Goal: Check status: Check status

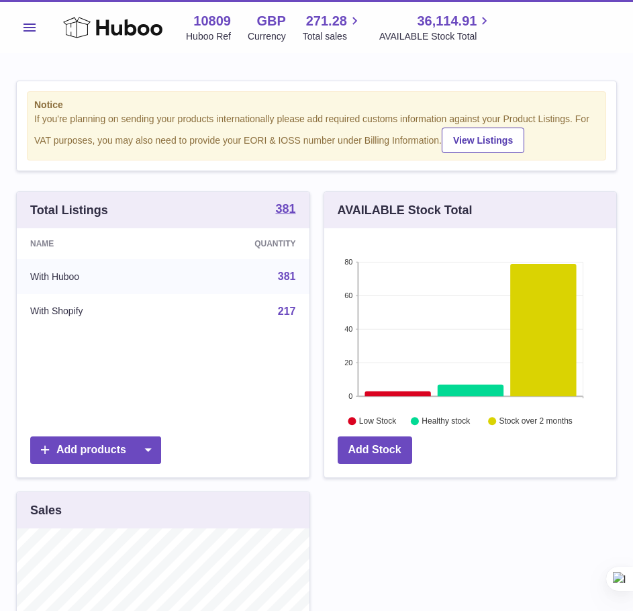
scroll to position [209, 292]
click at [25, 28] on span "Menu" at bounding box center [29, 27] width 12 height 8
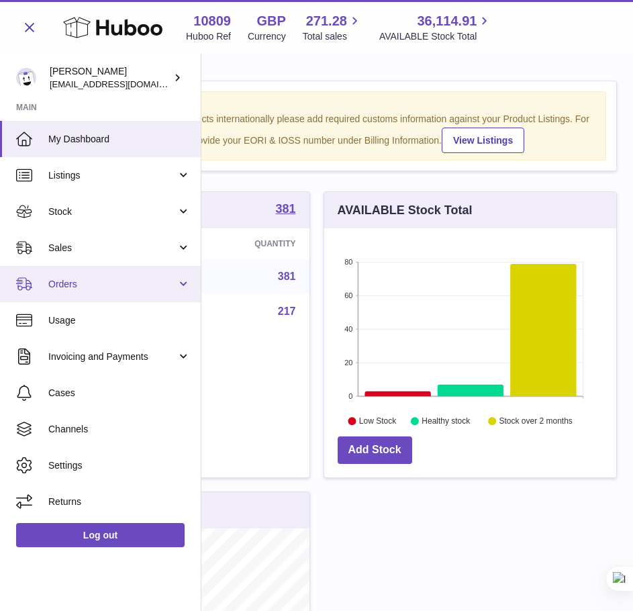
click at [68, 281] on span "Orders" at bounding box center [112, 284] width 128 height 13
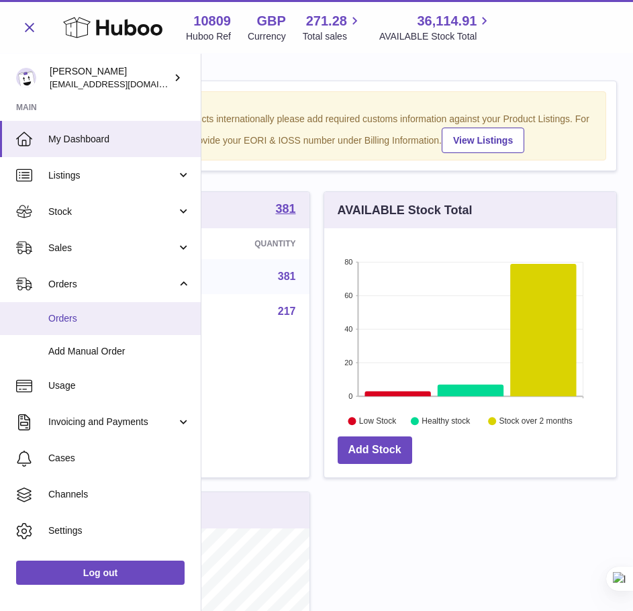
click at [63, 322] on span "Orders" at bounding box center [119, 318] width 142 height 13
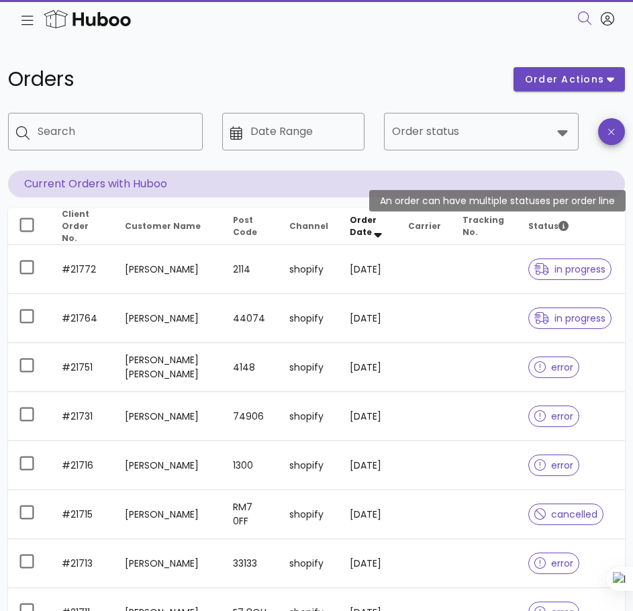
click at [533, 228] on span "Status" at bounding box center [548, 225] width 40 height 11
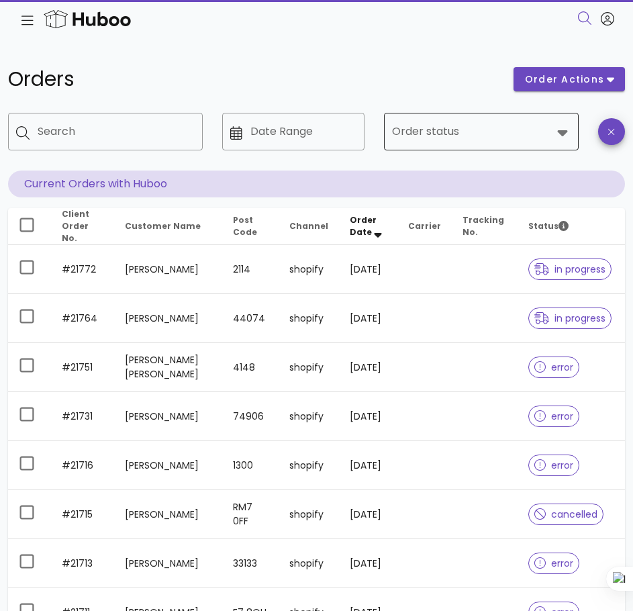
click at [474, 141] on input "Order status" at bounding box center [472, 131] width 160 height 21
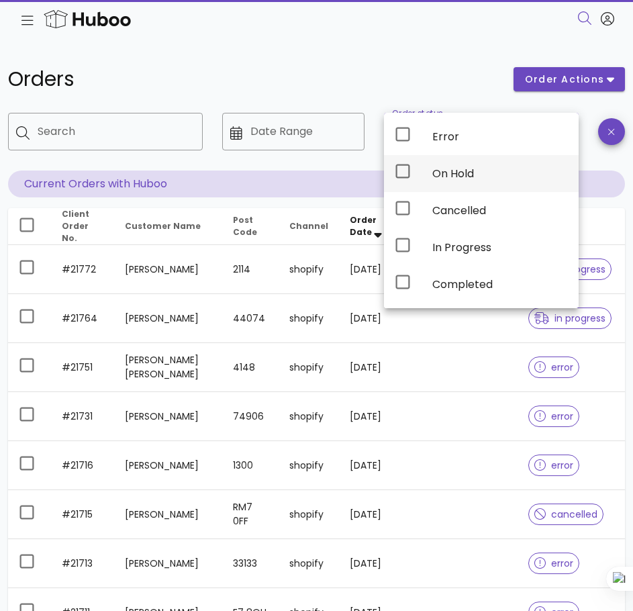
click at [405, 167] on icon at bounding box center [403, 171] width 16 height 16
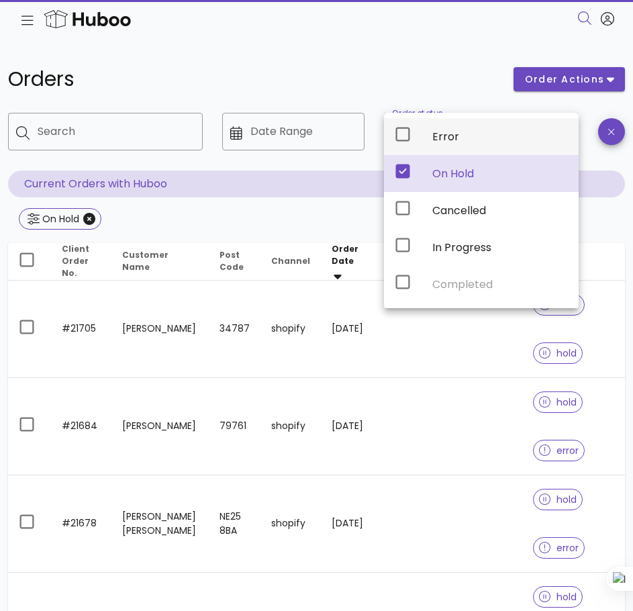
drag, startPoint x: 405, startPoint y: 167, endPoint x: 401, endPoint y: 130, distance: 37.8
click at [401, 130] on div "Error On Hold Cancelled In Progress Completed" at bounding box center [481, 210] width 195 height 195
click at [401, 130] on icon at bounding box center [403, 134] width 16 height 16
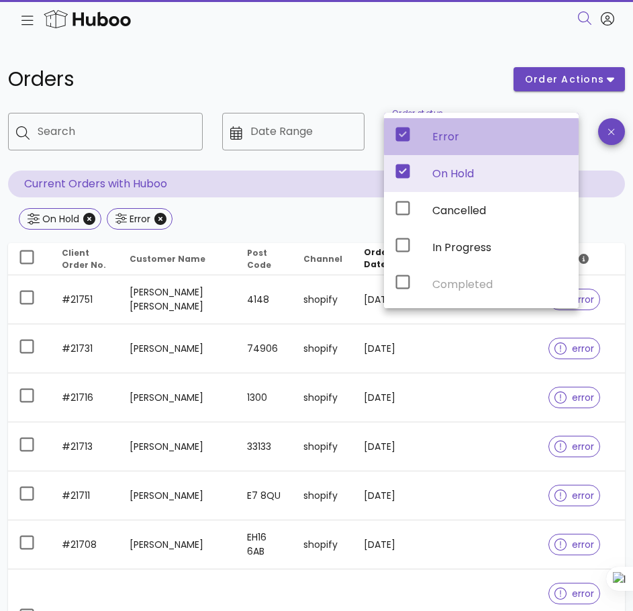
click at [401, 130] on icon at bounding box center [403, 135] width 14 height 14
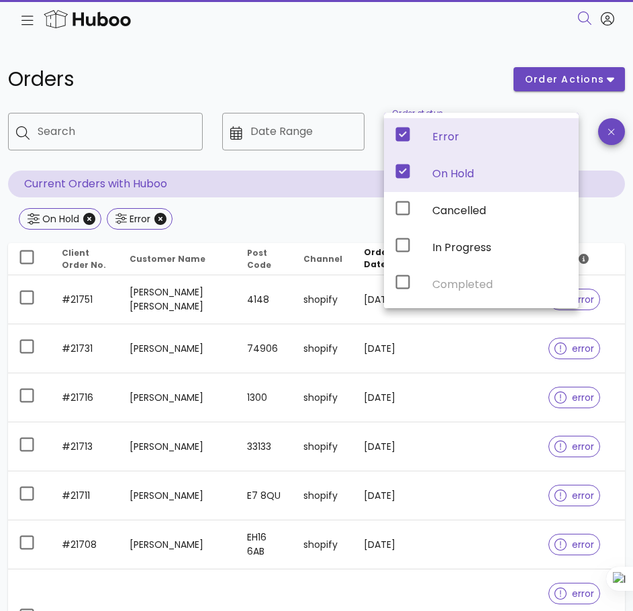
click at [275, 98] on div "Orders" at bounding box center [252, 79] width 505 height 40
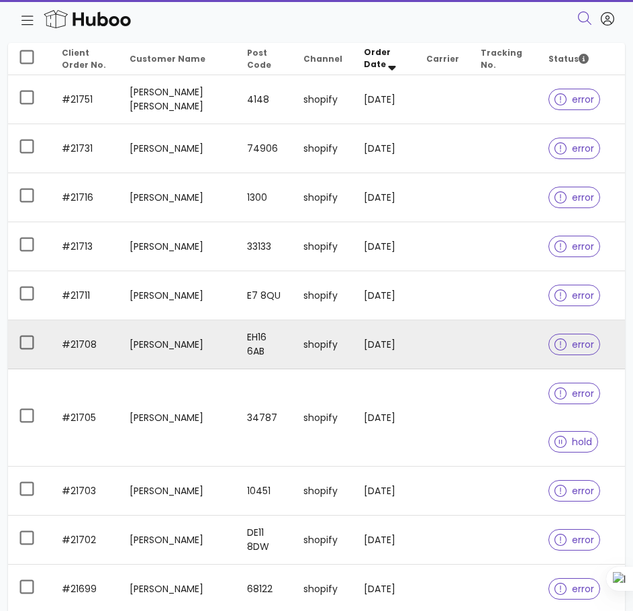
scroll to position [350, 0]
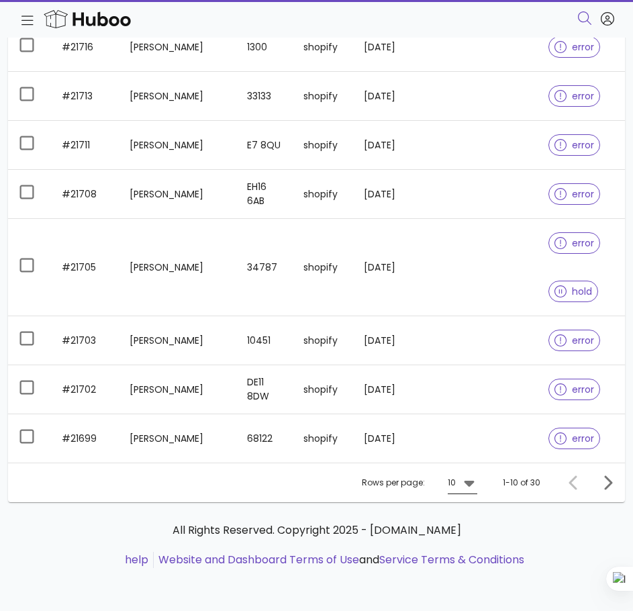
click at [468, 484] on icon at bounding box center [469, 484] width 10 height 6
click at [469, 556] on div "50" at bounding box center [466, 557] width 13 height 13
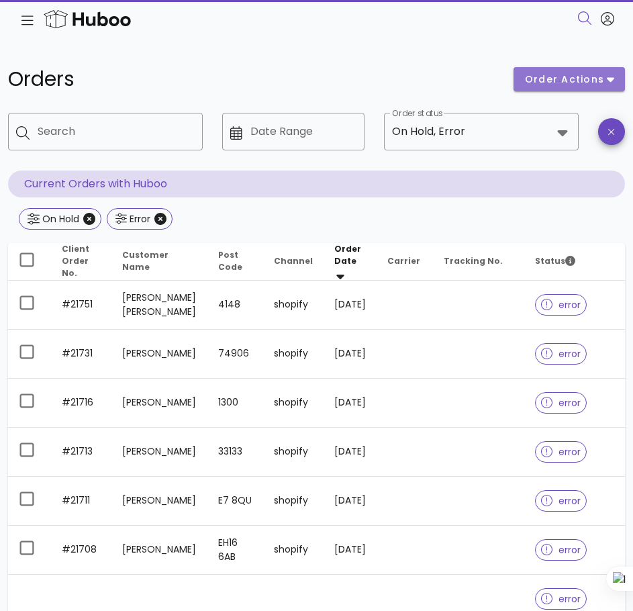
click at [550, 85] on span "order actions" at bounding box center [564, 79] width 81 height 14
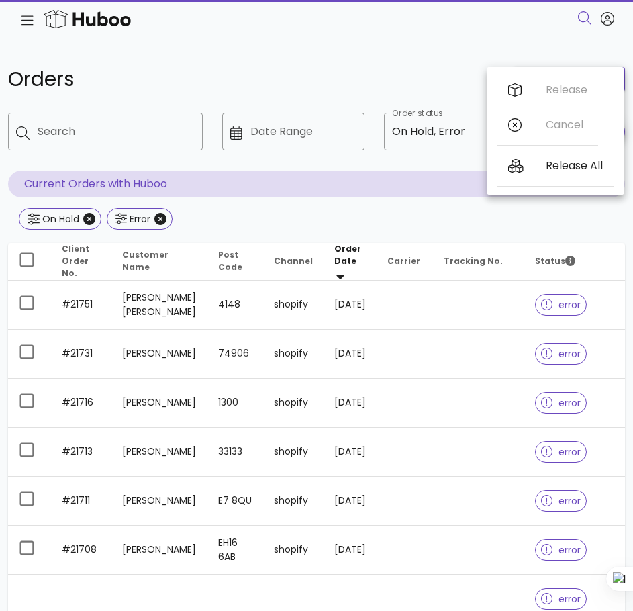
click at [373, 15] on div "Search" at bounding box center [312, 18] width 603 height 23
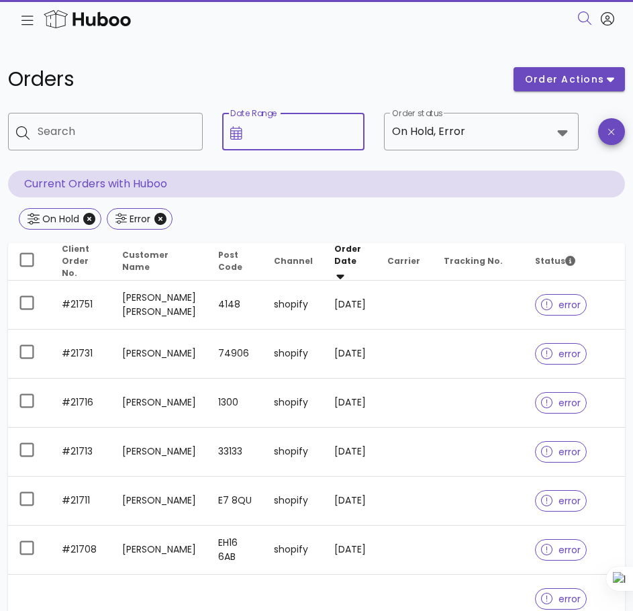
click at [341, 138] on input "Date Range" at bounding box center [303, 131] width 106 height 21
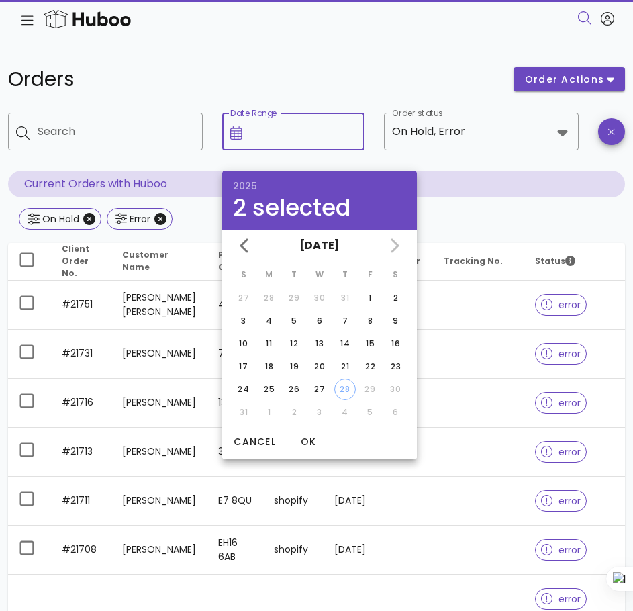
click at [341, 138] on input "Date Range" at bounding box center [303, 131] width 106 height 21
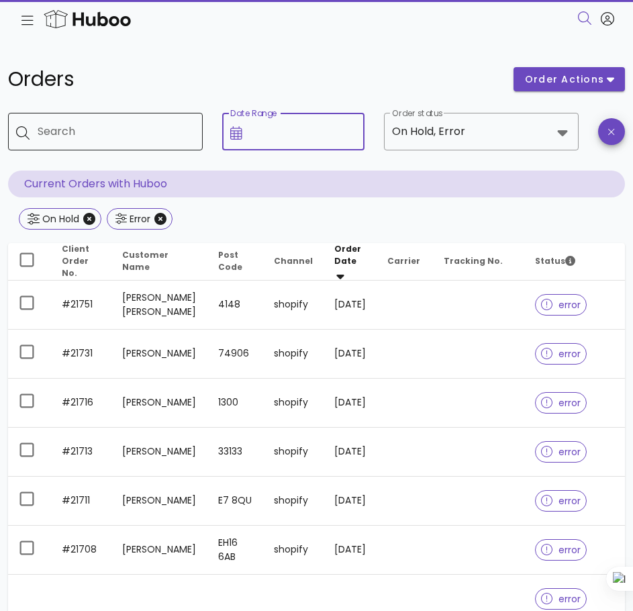
click at [117, 128] on input "Search" at bounding box center [115, 131] width 154 height 21
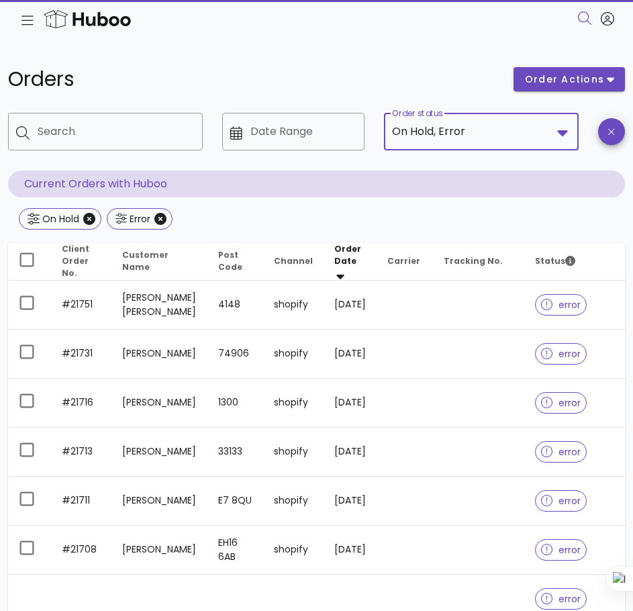
click at [490, 133] on input "Order status" at bounding box center [510, 131] width 84 height 21
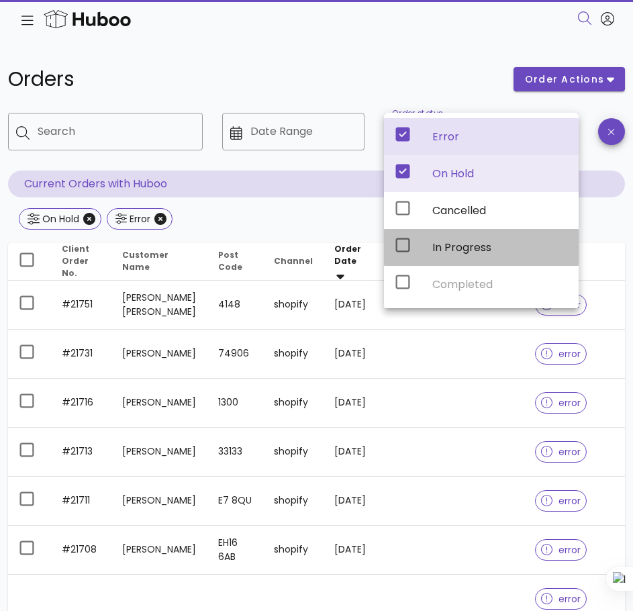
click at [434, 246] on div "In Progress" at bounding box center [500, 247] width 136 height 13
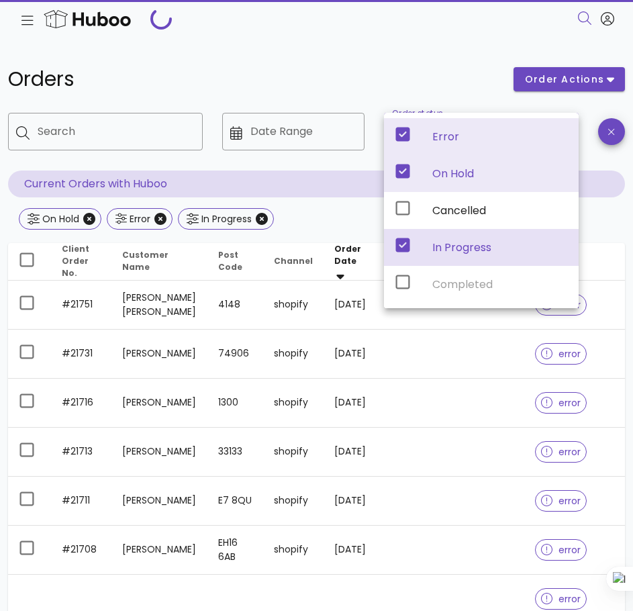
click at [328, 193] on p "Current Orders with Huboo" at bounding box center [316, 183] width 617 height 27
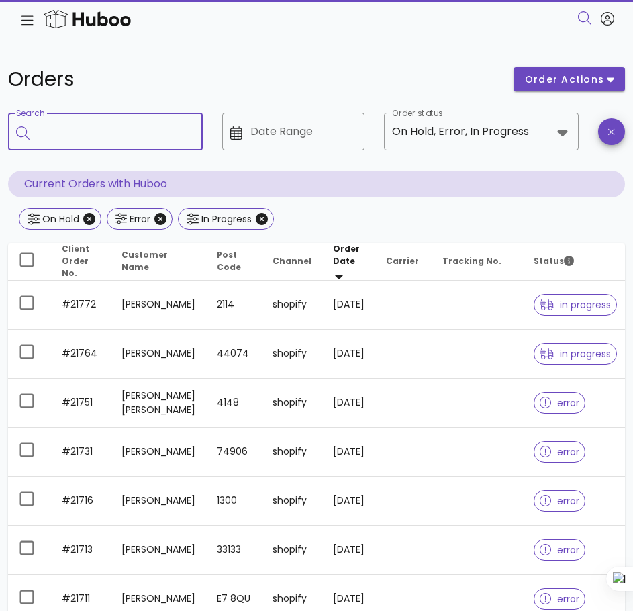
click at [62, 124] on input "Search" at bounding box center [115, 131] width 154 height 21
type input "**********"
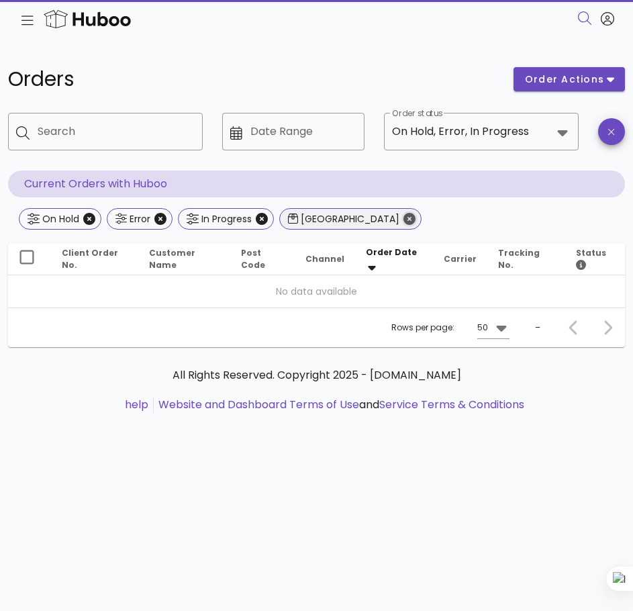
click at [403, 218] on icon "Close" at bounding box center [409, 219] width 12 height 12
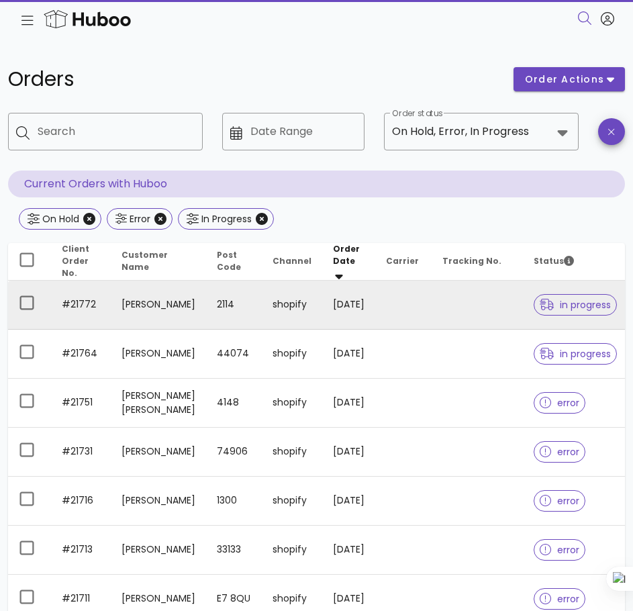
click at [581, 309] on span "in progress" at bounding box center [575, 304] width 71 height 9
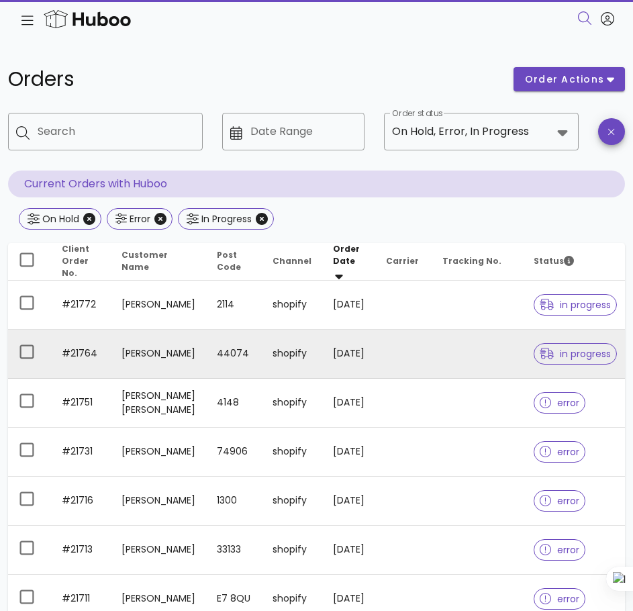
click at [576, 357] on span "in progress" at bounding box center [575, 353] width 71 height 9
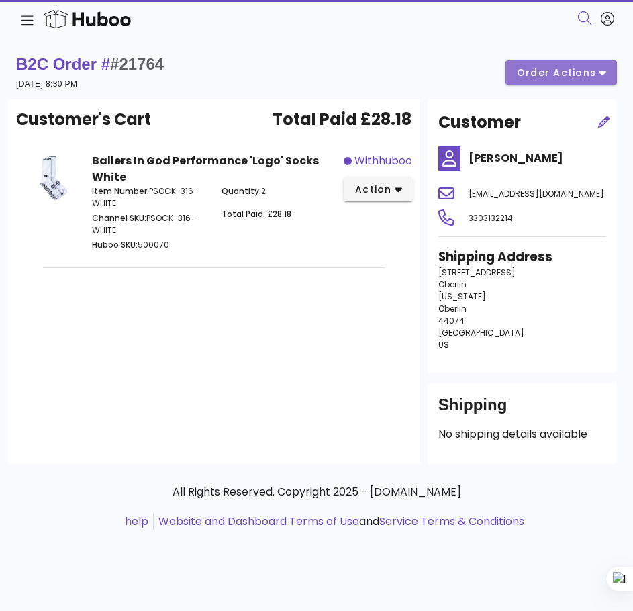
click at [608, 66] on button "order actions" at bounding box center [560, 72] width 111 height 24
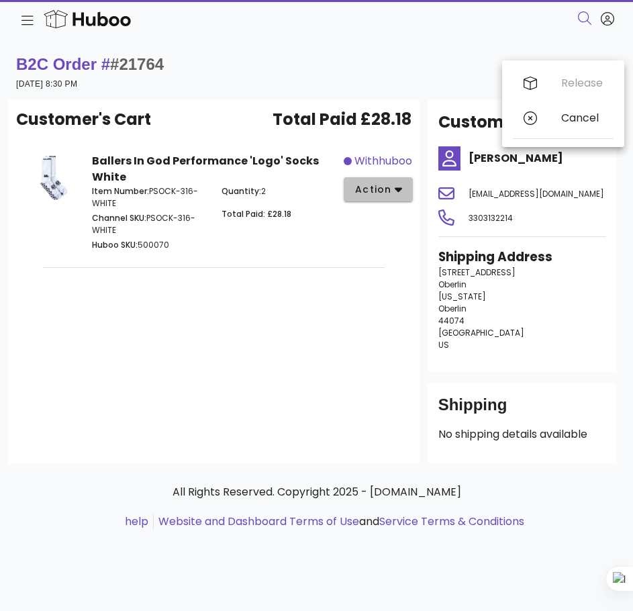
click at [381, 195] on span "action" at bounding box center [373, 190] width 38 height 14
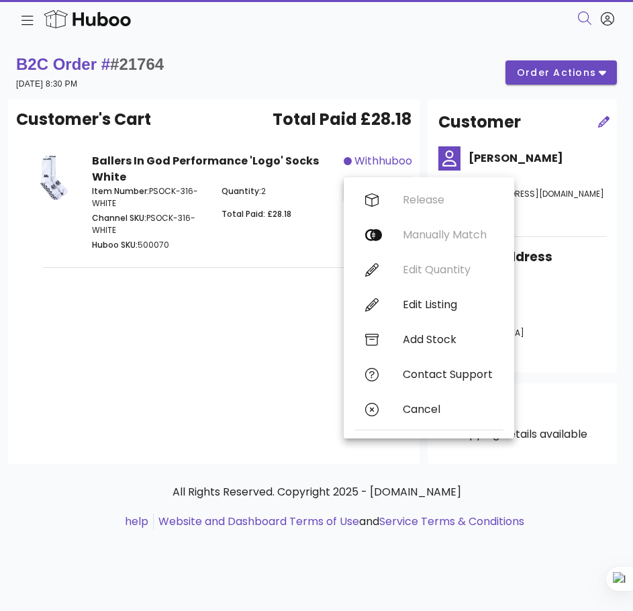
click at [287, 387] on div "Customer's Cart Total Paid £28.18 Ballers In God Performance 'Logo' Socks White…" at bounding box center [213, 281] width 411 height 364
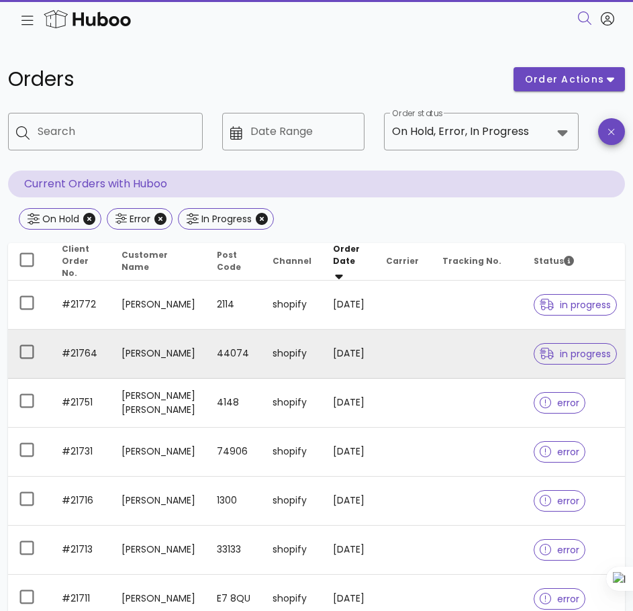
click at [562, 356] on span "in progress" at bounding box center [575, 353] width 71 height 9
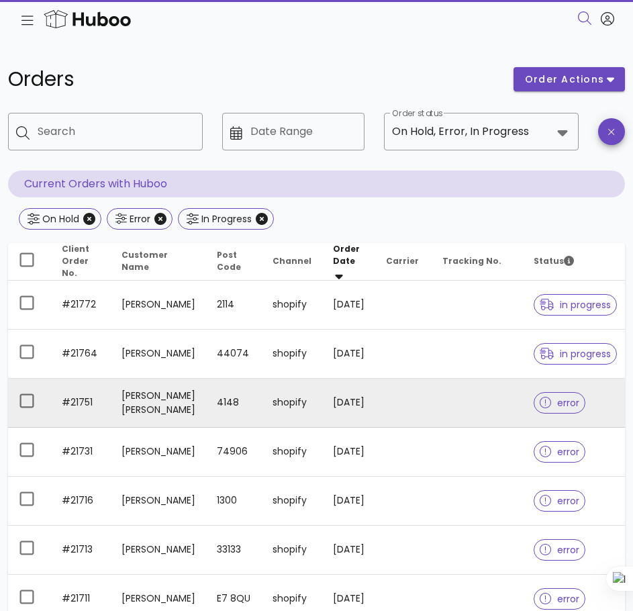
click at [550, 405] on icon at bounding box center [546, 403] width 12 height 12
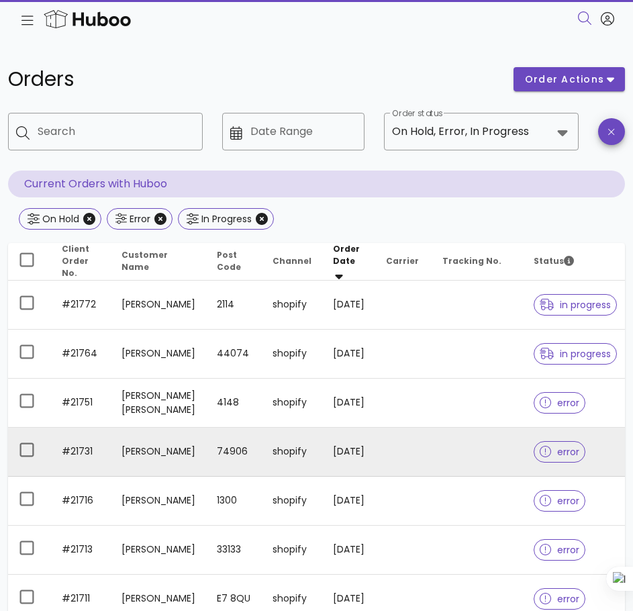
click at [551, 458] on div at bounding box center [548, 451] width 17 height 13
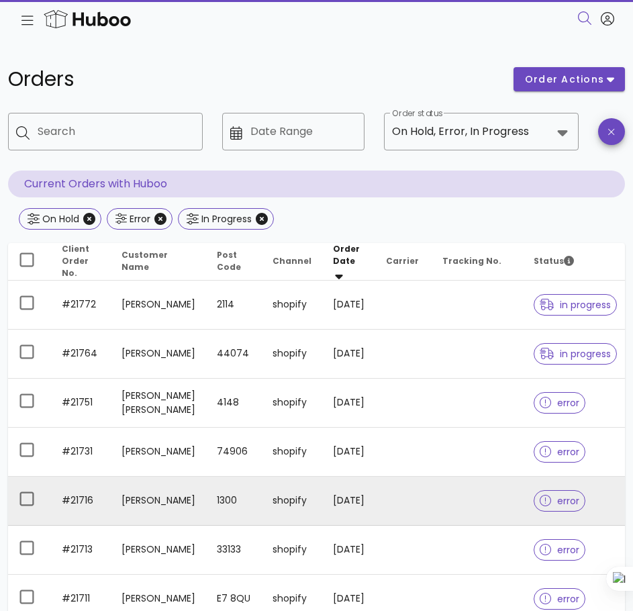
scroll to position [77, 0]
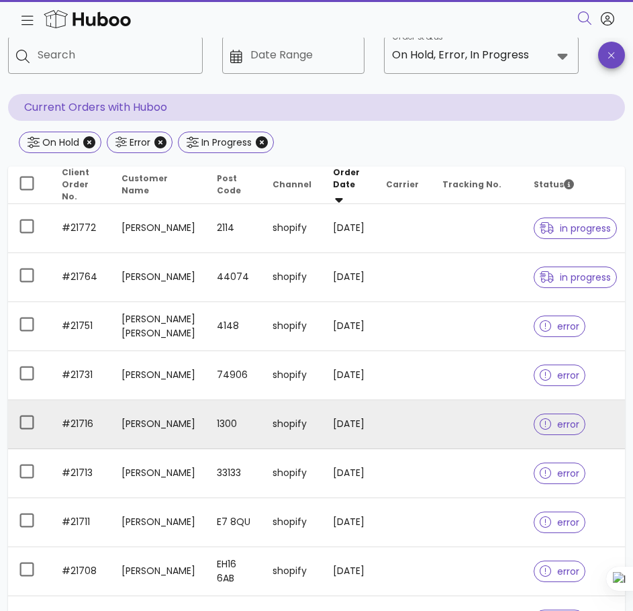
click at [559, 435] on span "error" at bounding box center [560, 423] width 52 height 21
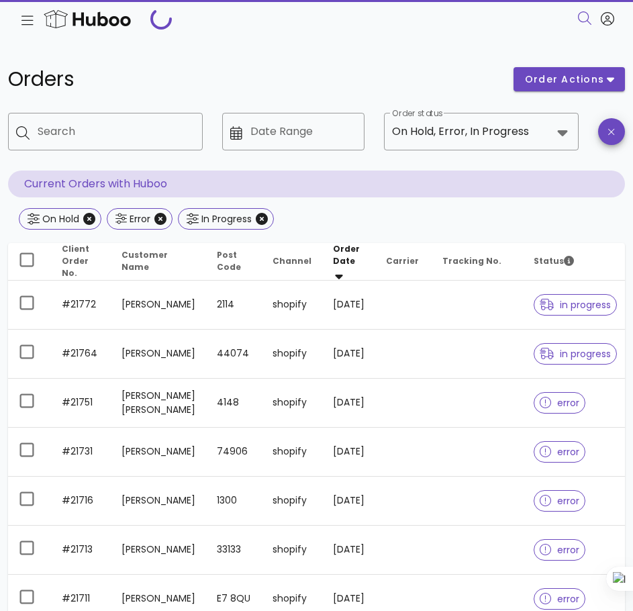
scroll to position [77, 0]
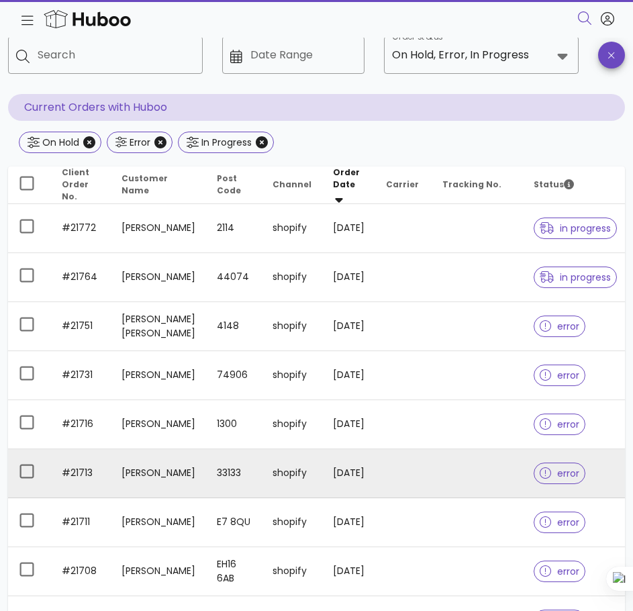
click at [546, 484] on span "error" at bounding box center [560, 472] width 52 height 21
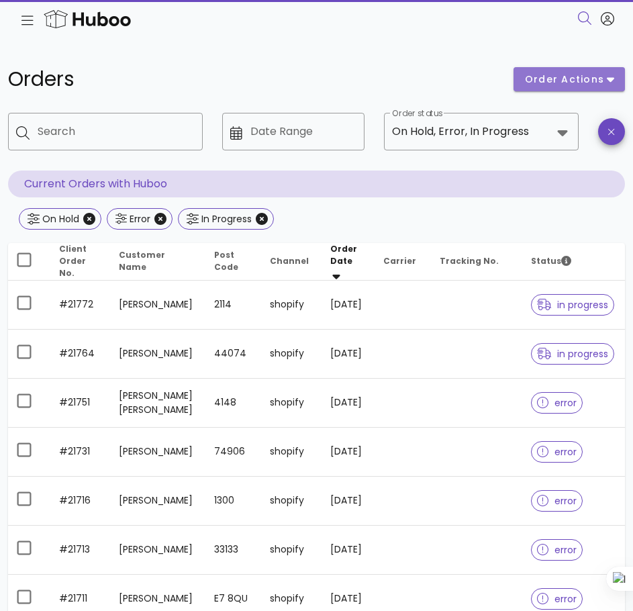
click at [602, 80] on span "order actions" at bounding box center [564, 79] width 81 height 14
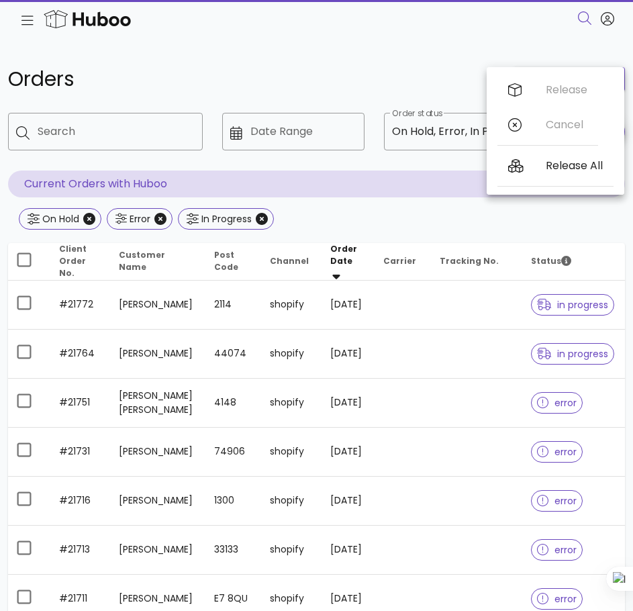
click at [434, 190] on p "Current Orders with Huboo" at bounding box center [316, 183] width 617 height 27
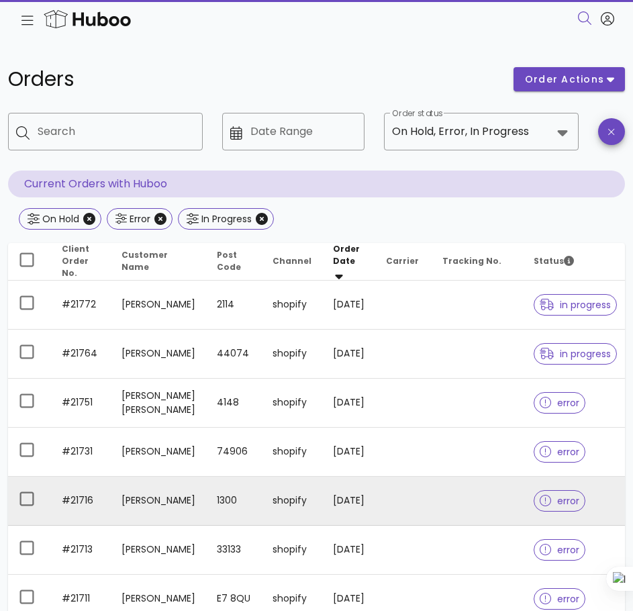
click at [554, 507] on div at bounding box center [548, 500] width 17 height 13
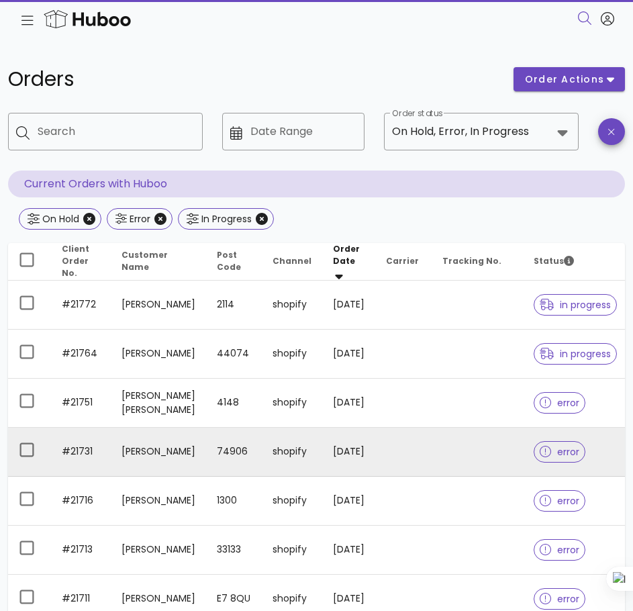
scroll to position [94, 0]
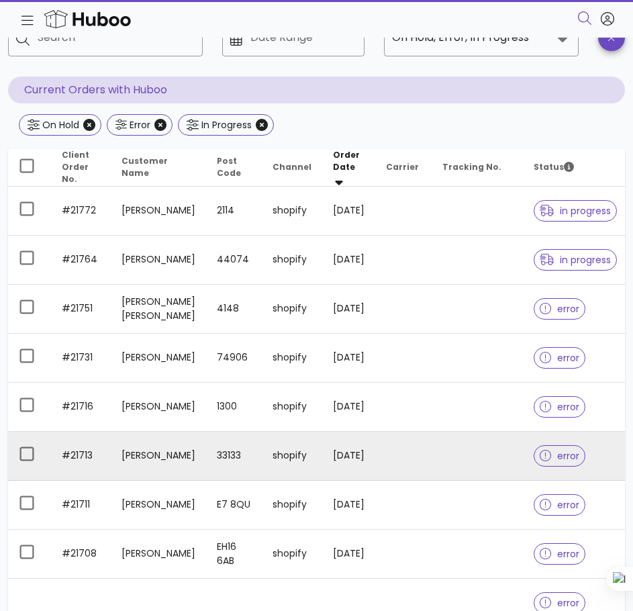
click at [551, 466] on span "error" at bounding box center [560, 455] width 52 height 21
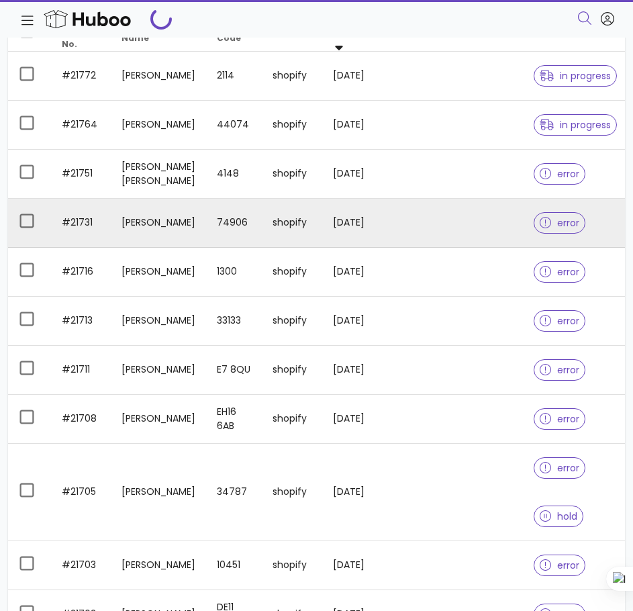
scroll to position [238, 0]
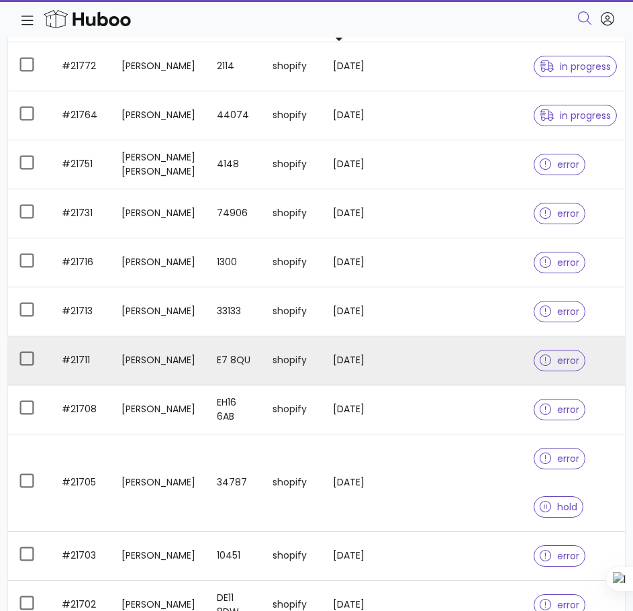
click at [558, 365] on span "error" at bounding box center [560, 360] width 40 height 9
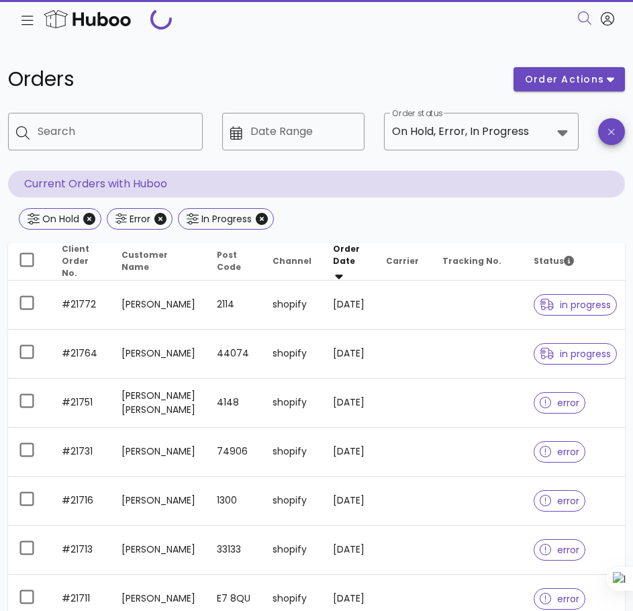
scroll to position [238, 0]
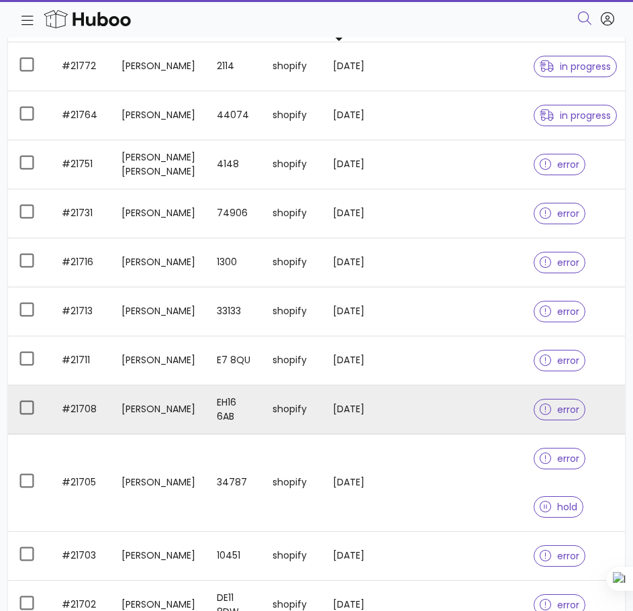
click at [553, 415] on div at bounding box center [548, 409] width 17 height 13
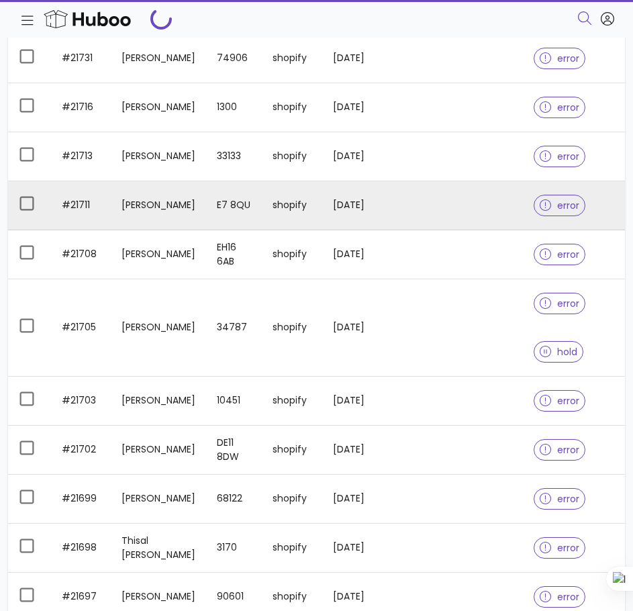
scroll to position [401, 0]
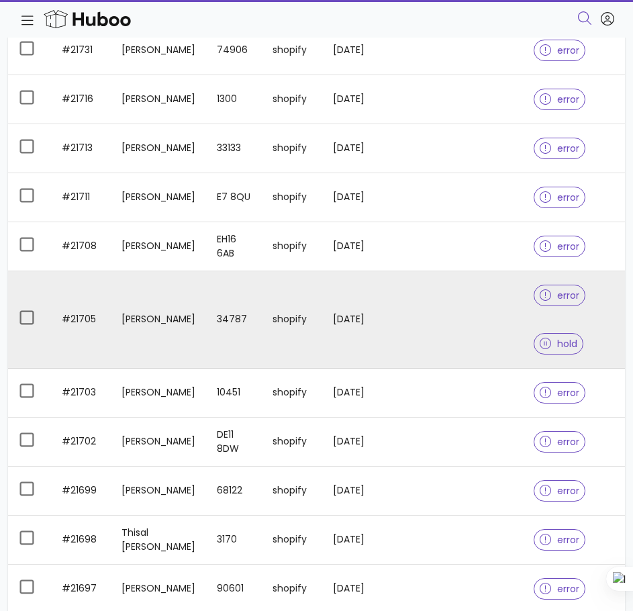
click at [560, 300] on span "error" at bounding box center [560, 295] width 40 height 9
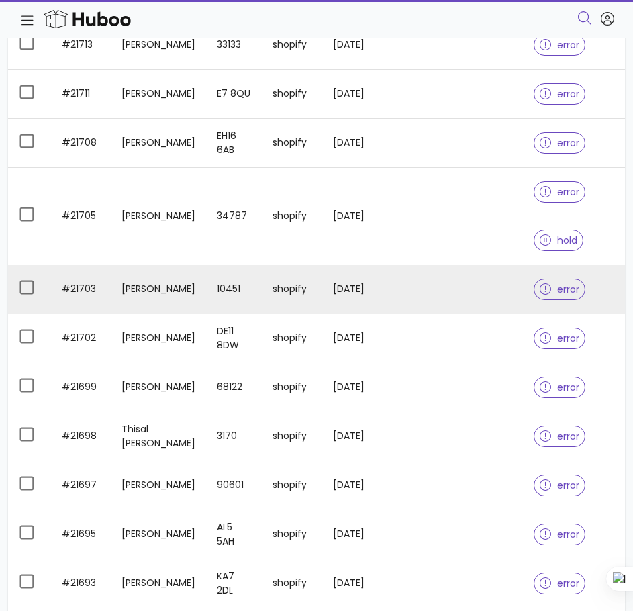
scroll to position [505, 0]
click at [556, 293] on span "error" at bounding box center [560, 288] width 40 height 9
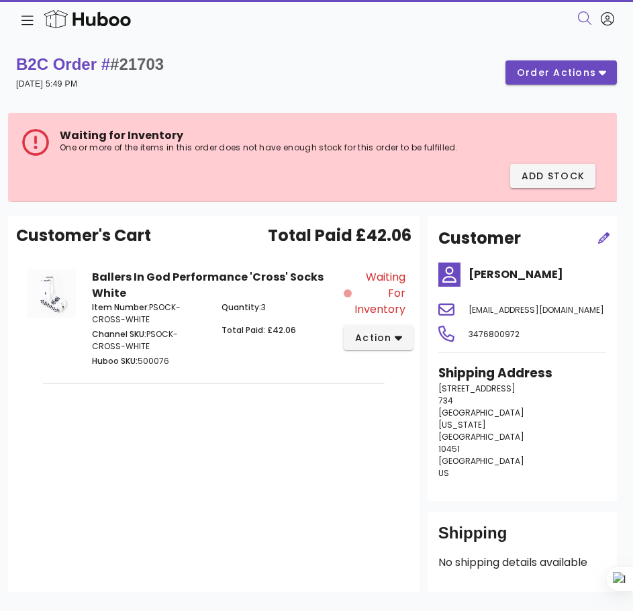
click at [158, 477] on div "Customer's Cart Total Paid £42.06 Ballers In God Performance 'Cross' Socks Whit…" at bounding box center [213, 403] width 411 height 377
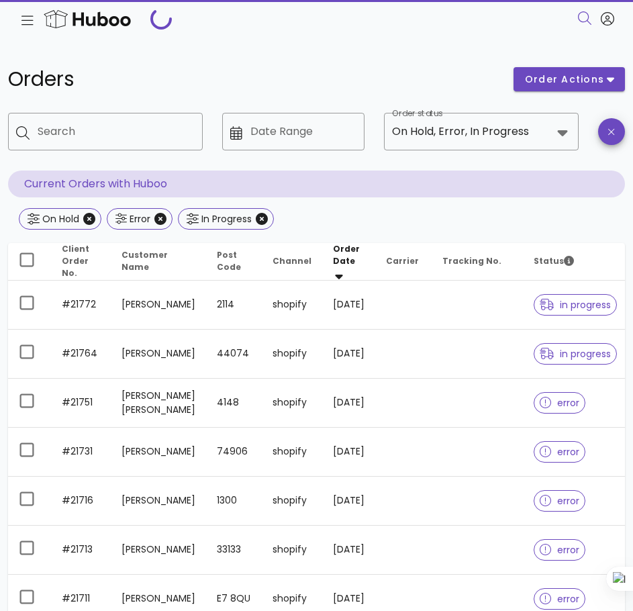
scroll to position [505, 0]
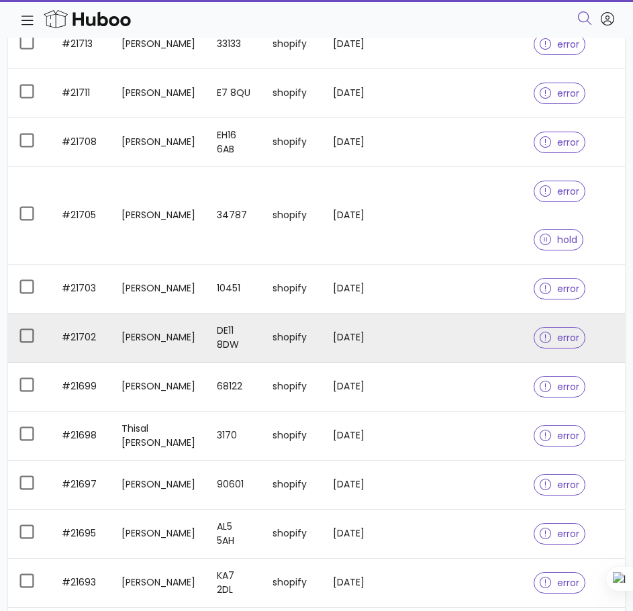
click at [554, 344] on div at bounding box center [548, 337] width 17 height 13
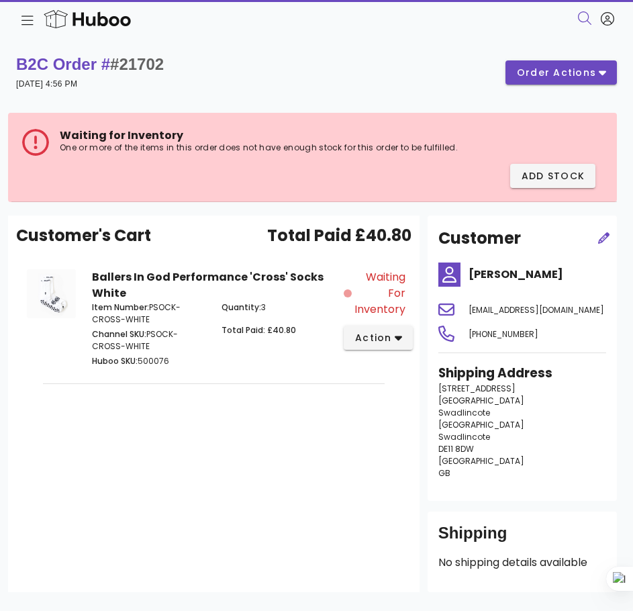
scroll to position [505, 0]
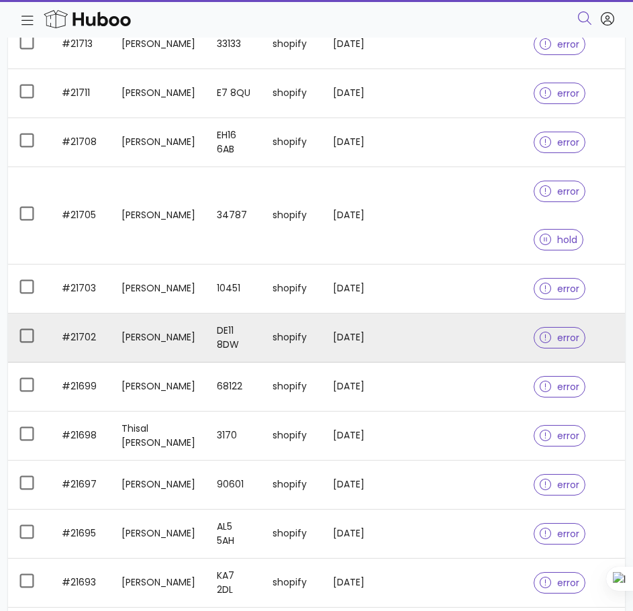
click at [552, 344] on div at bounding box center [548, 337] width 17 height 13
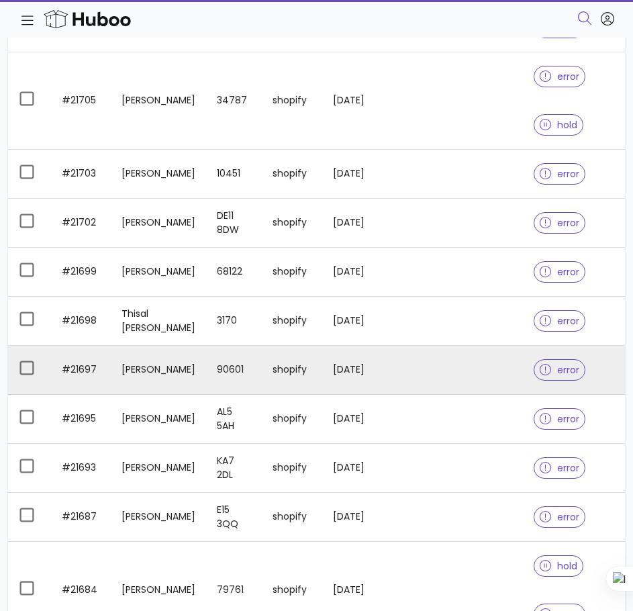
scroll to position [621, 0]
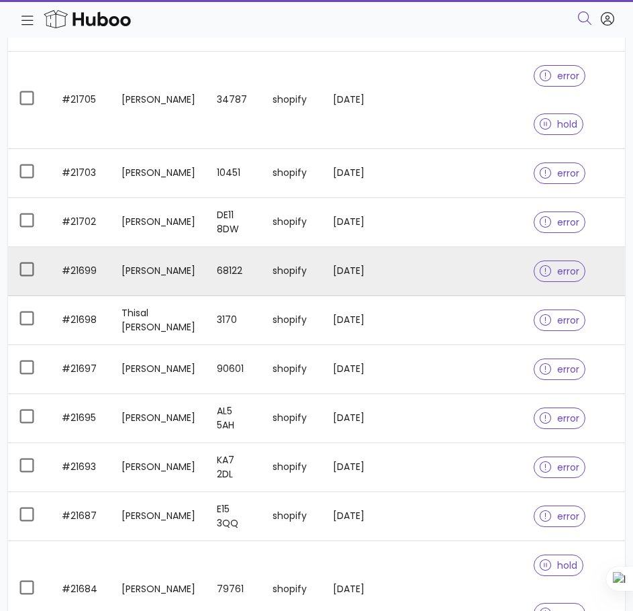
click at [558, 276] on span "error" at bounding box center [560, 270] width 40 height 9
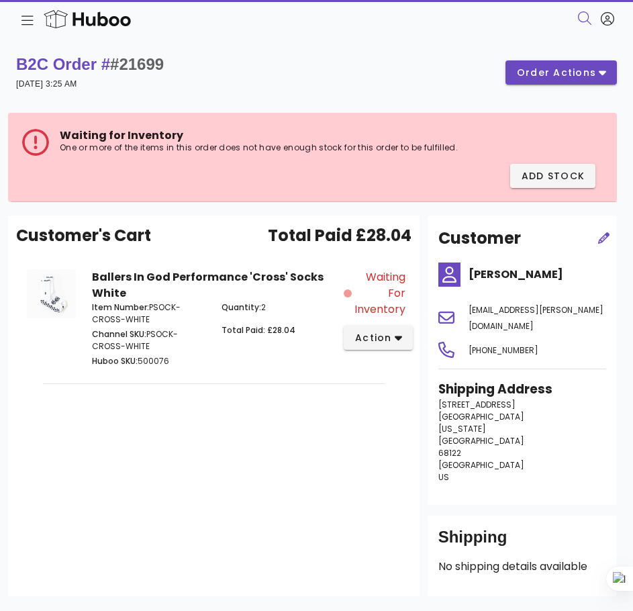
click at [115, 244] on span "Customer's Cart" at bounding box center [83, 236] width 135 height 24
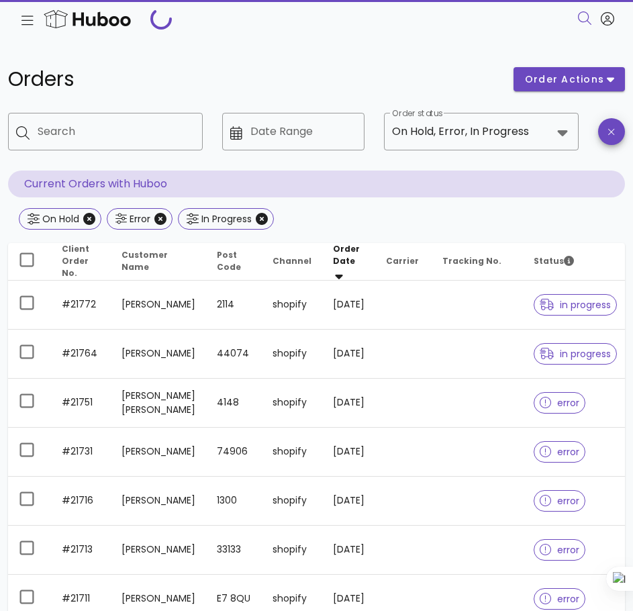
scroll to position [621, 0]
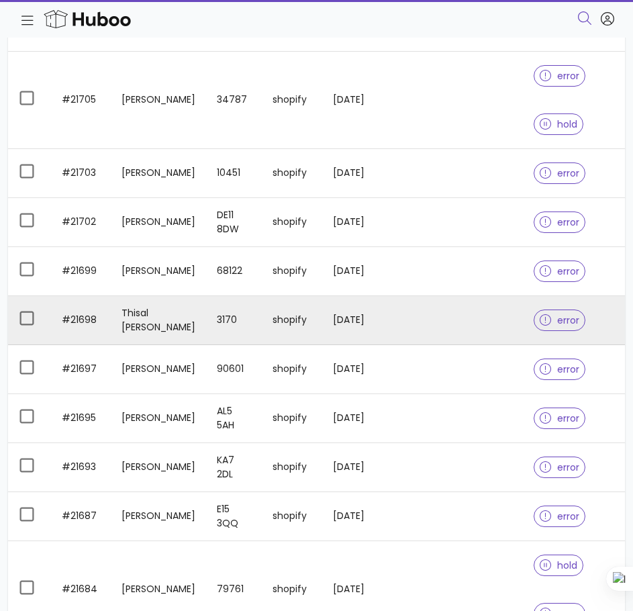
click at [567, 331] on span "error" at bounding box center [560, 319] width 52 height 21
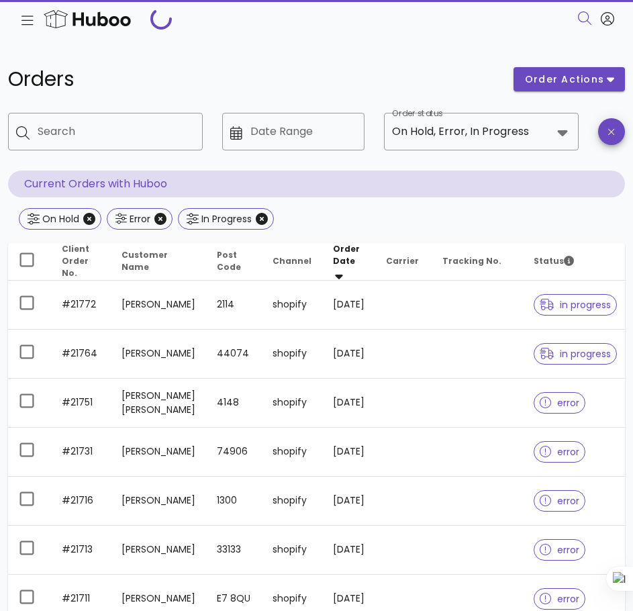
scroll to position [621, 0]
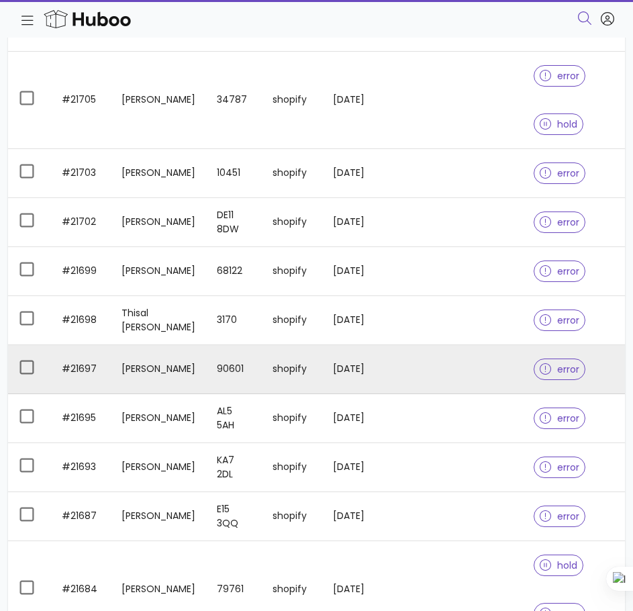
click at [548, 375] on icon at bounding box center [546, 369] width 12 height 12
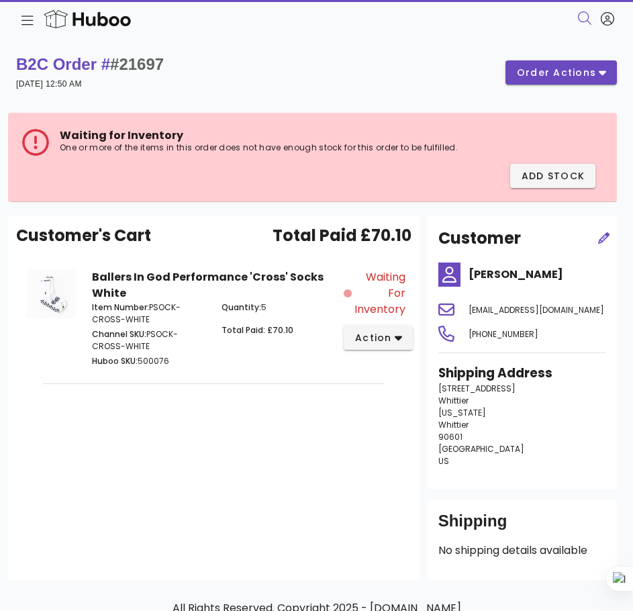
click at [201, 438] on div "Customer's Cart Total Paid £70.10 Ballers In God Performance 'Cross' Socks Whit…" at bounding box center [213, 397] width 411 height 364
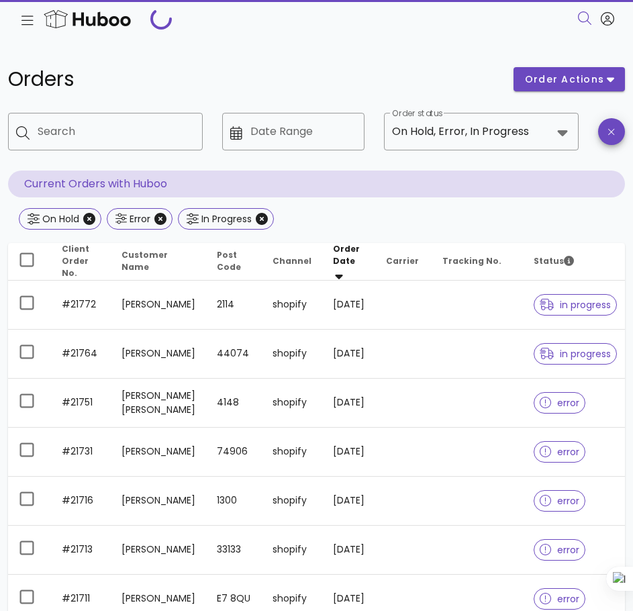
scroll to position [621, 0]
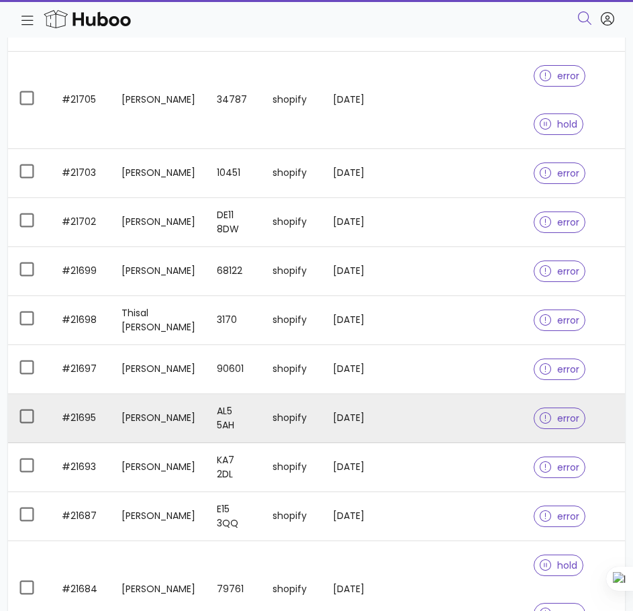
click at [551, 425] on div at bounding box center [548, 417] width 17 height 13
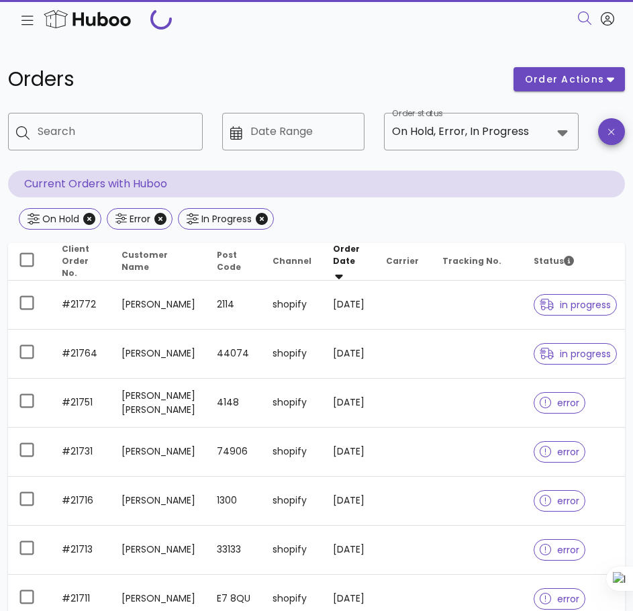
scroll to position [621, 0]
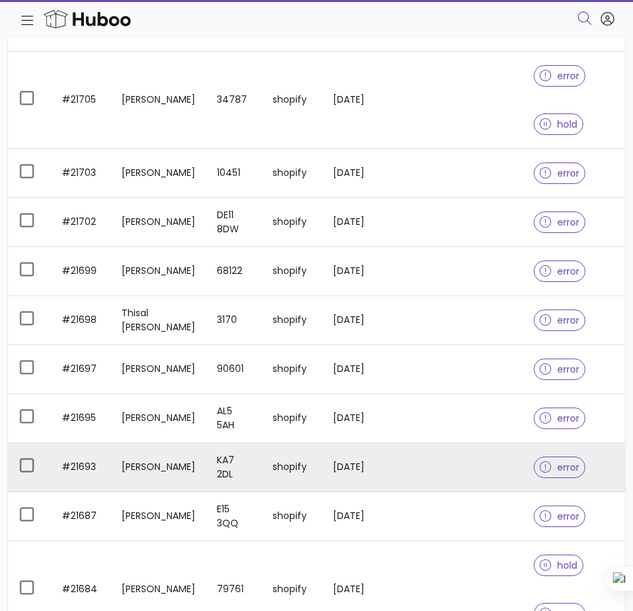
click at [547, 471] on icon at bounding box center [546, 467] width 12 height 12
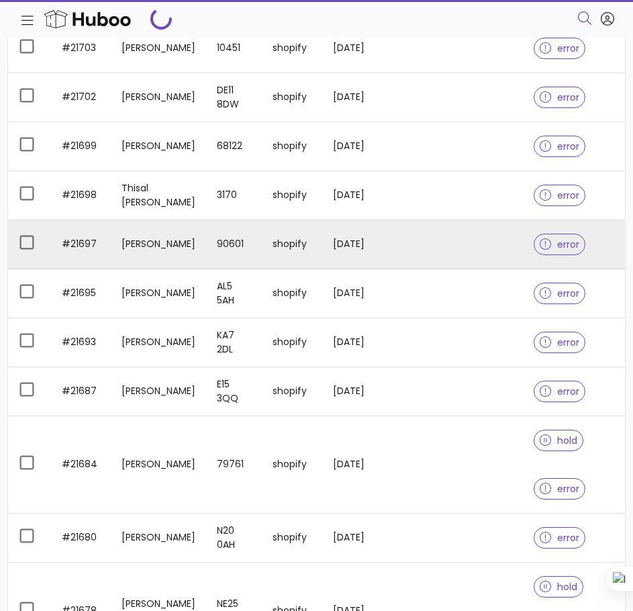
scroll to position [746, 0]
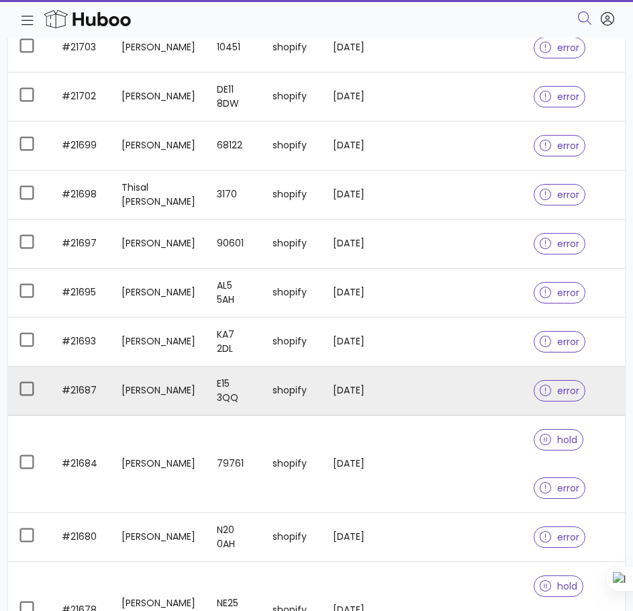
click at [555, 397] on div at bounding box center [548, 390] width 17 height 13
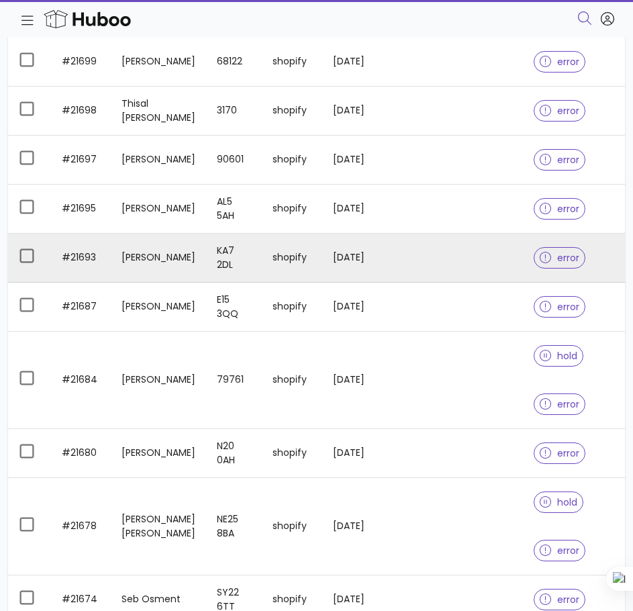
scroll to position [832, 0]
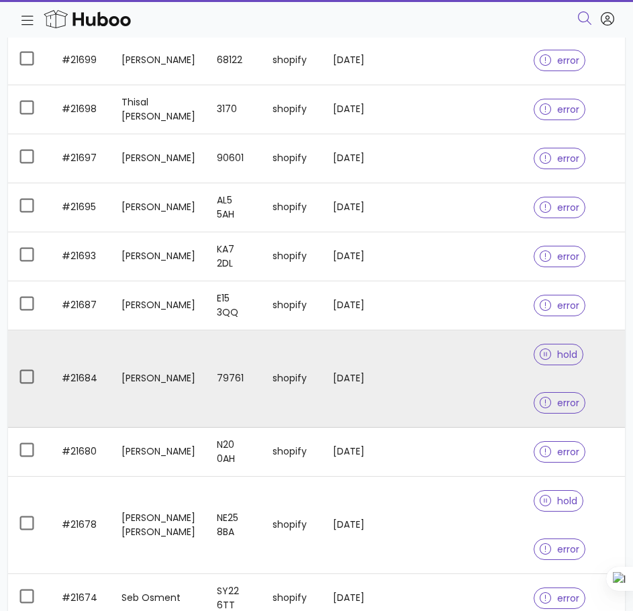
click at [560, 359] on span "hold" at bounding box center [559, 354] width 38 height 9
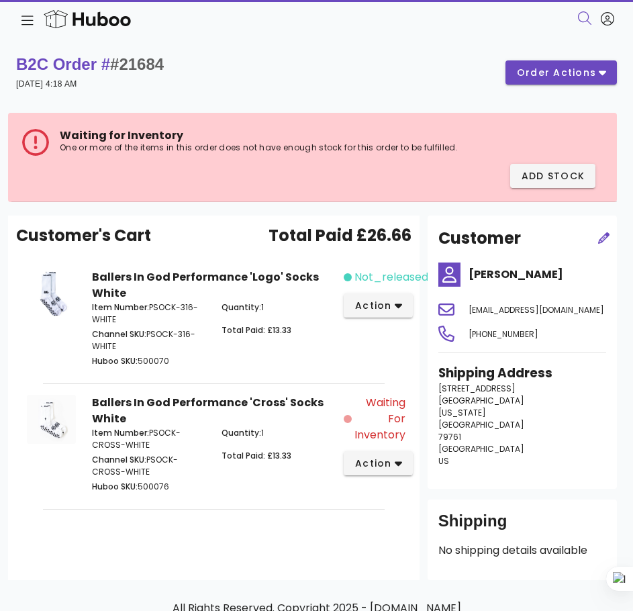
drag, startPoint x: 170, startPoint y: 148, endPoint x: 109, endPoint y: 68, distance: 100.5
click at [170, 148] on p "One or more of the items in this order does not have enough stock for this orde…" at bounding box center [333, 147] width 546 height 11
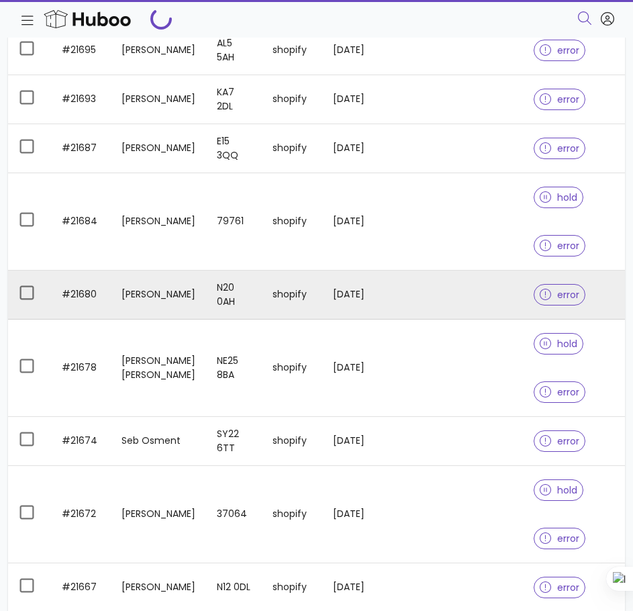
scroll to position [989, 0]
click at [556, 299] on span "error" at bounding box center [560, 293] width 40 height 9
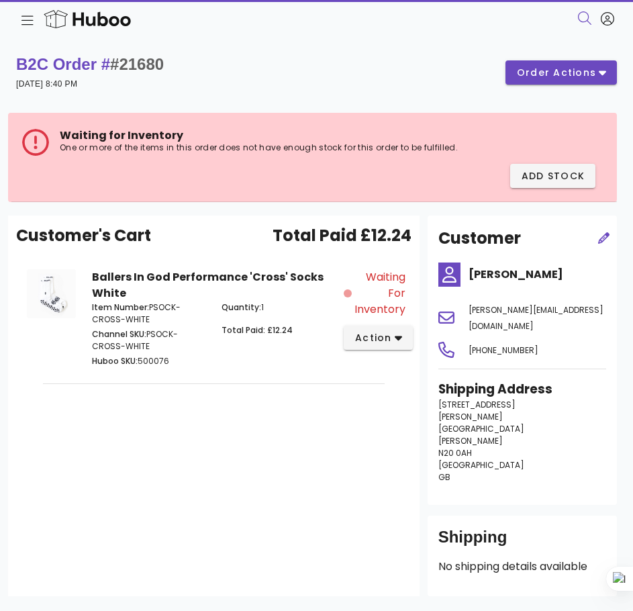
scroll to position [989, 0]
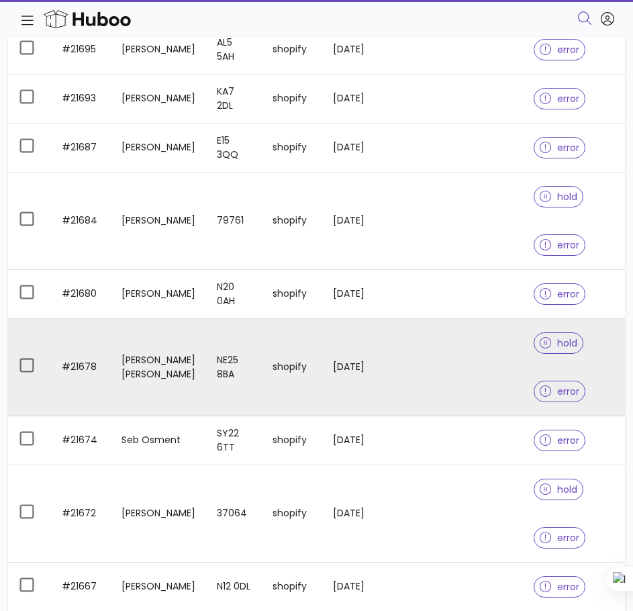
click at [563, 348] on span "hold" at bounding box center [559, 342] width 38 height 9
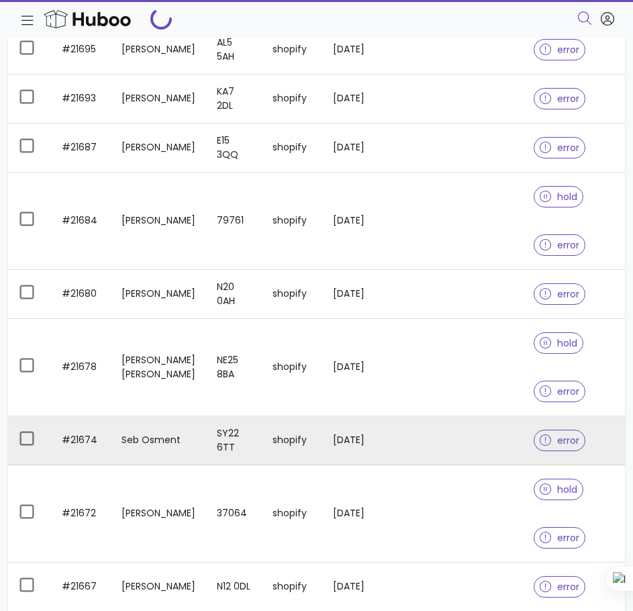
scroll to position [1071, 0]
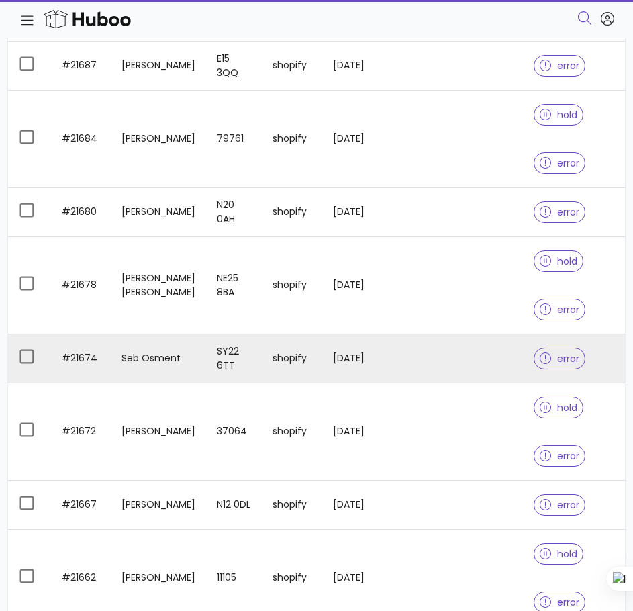
click at [566, 369] on span "error" at bounding box center [560, 358] width 52 height 21
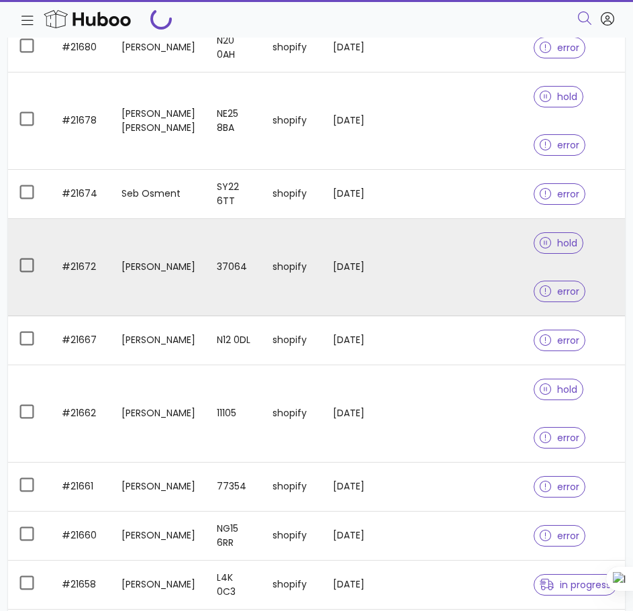
scroll to position [1238, 0]
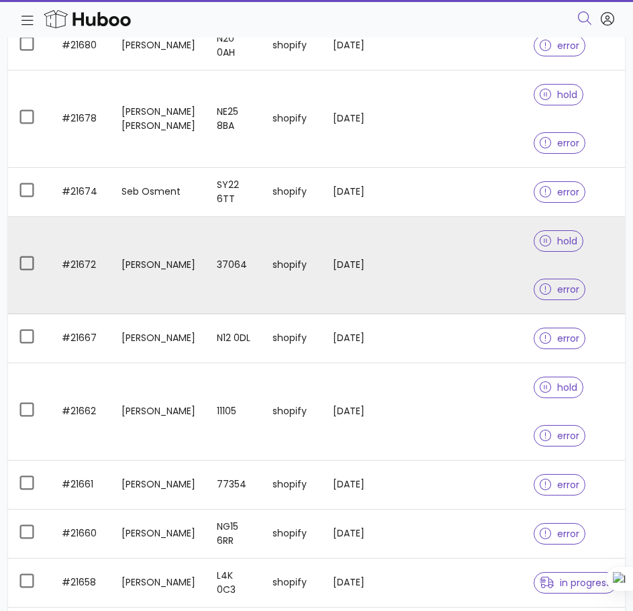
click at [578, 247] on span "hold" at bounding box center [559, 240] width 50 height 21
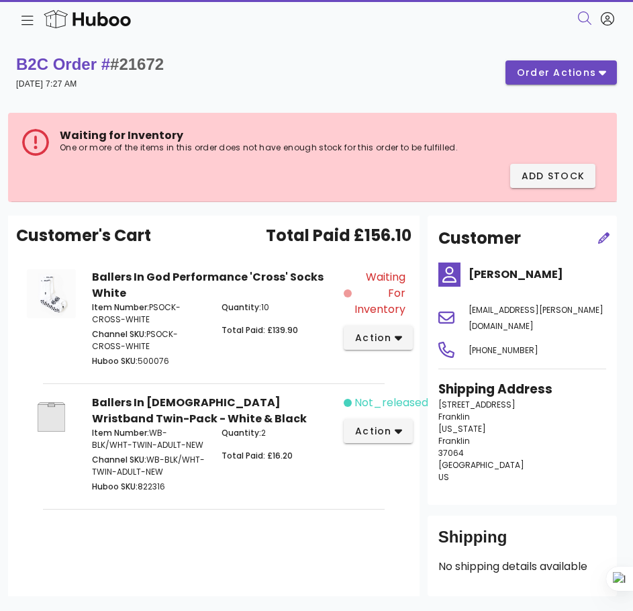
drag, startPoint x: 133, startPoint y: 90, endPoint x: 123, endPoint y: 56, distance: 35.0
click at [133, 90] on div "B2C Order # #21672 14 August 2025 at 7:27 AM" at bounding box center [90, 73] width 148 height 38
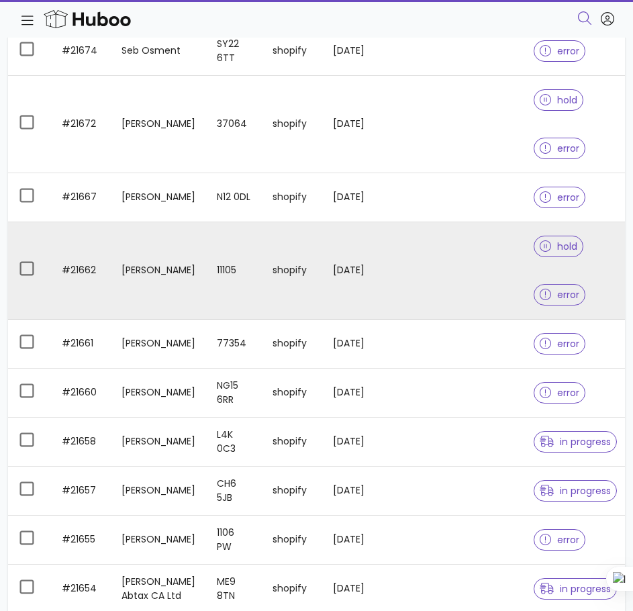
scroll to position [1381, 0]
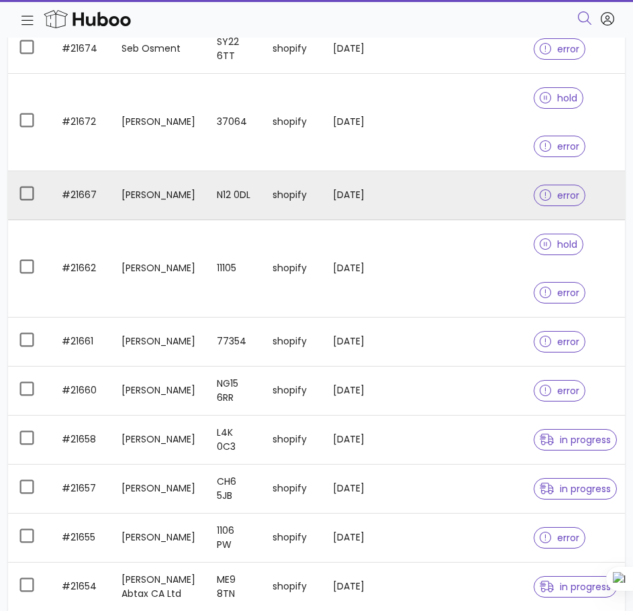
click at [569, 200] on span "error" at bounding box center [560, 195] width 40 height 9
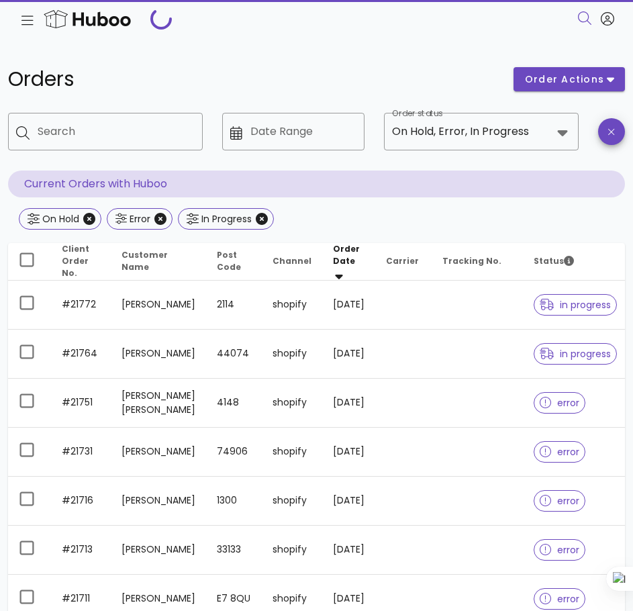
scroll to position [1381, 0]
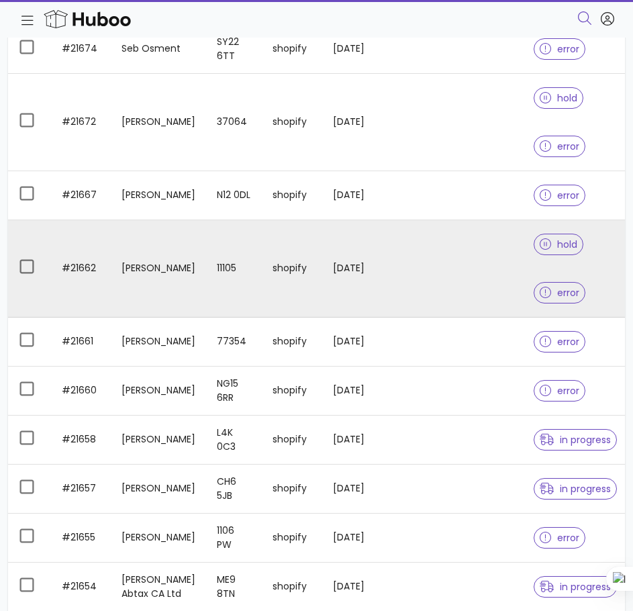
click at [573, 249] on span "hold" at bounding box center [559, 244] width 38 height 9
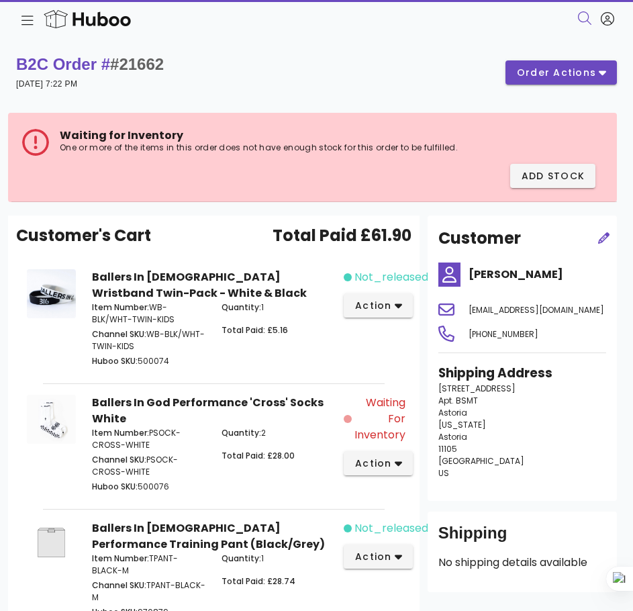
drag, startPoint x: 150, startPoint y: 330, endPoint x: 148, endPoint y: 314, distance: 16.2
click at [150, 330] on p "Channel SKU: WB-BLK/WHT-TWIN-KIDS" at bounding box center [149, 340] width 114 height 24
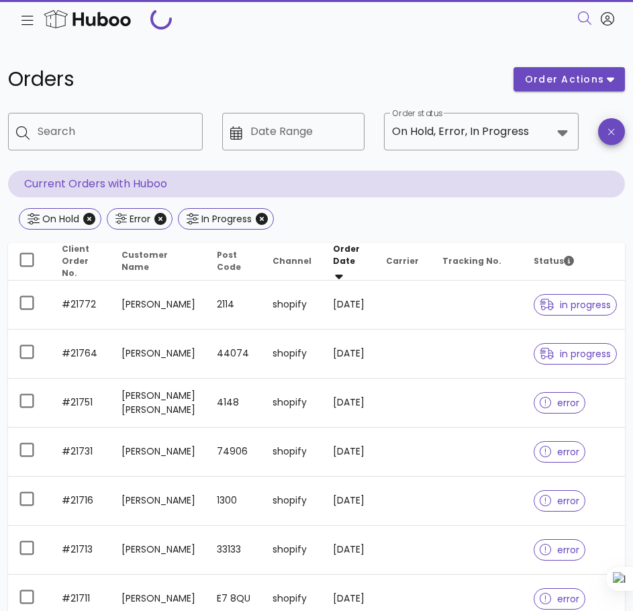
scroll to position [1381, 0]
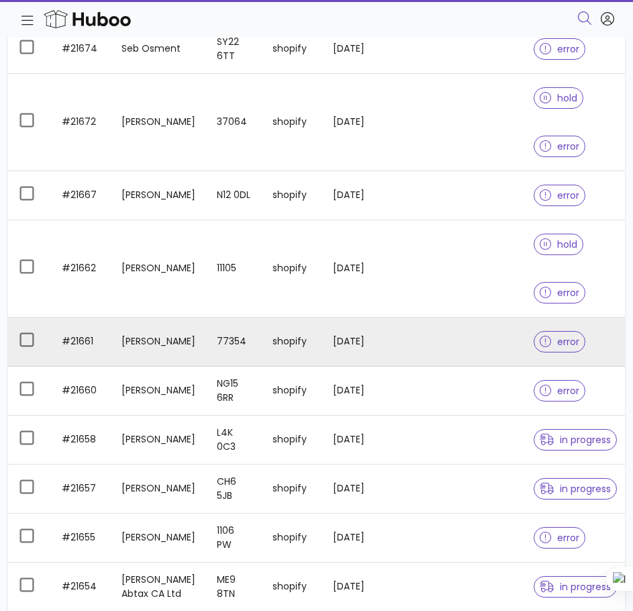
click at [553, 348] on div at bounding box center [548, 341] width 17 height 13
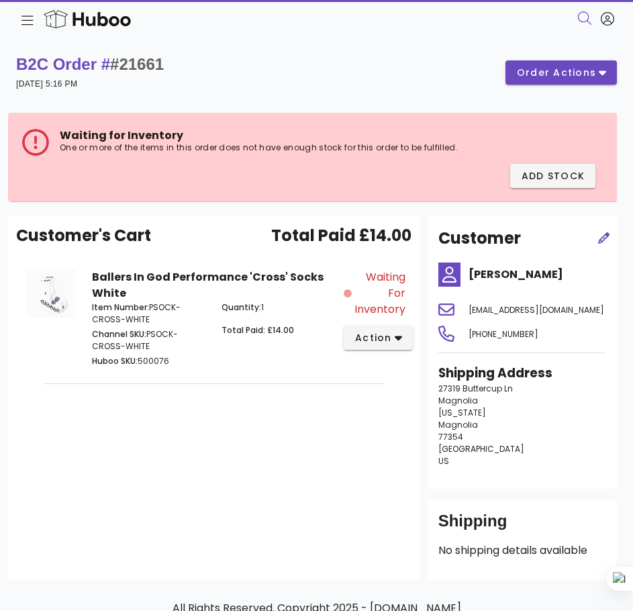
click at [166, 316] on p "Item Number: PSOCK-CROSS-WHITE" at bounding box center [149, 313] width 114 height 24
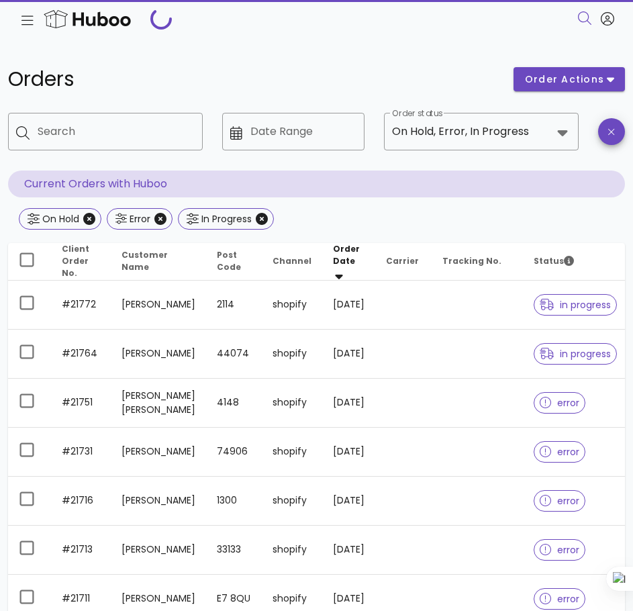
scroll to position [1381, 0]
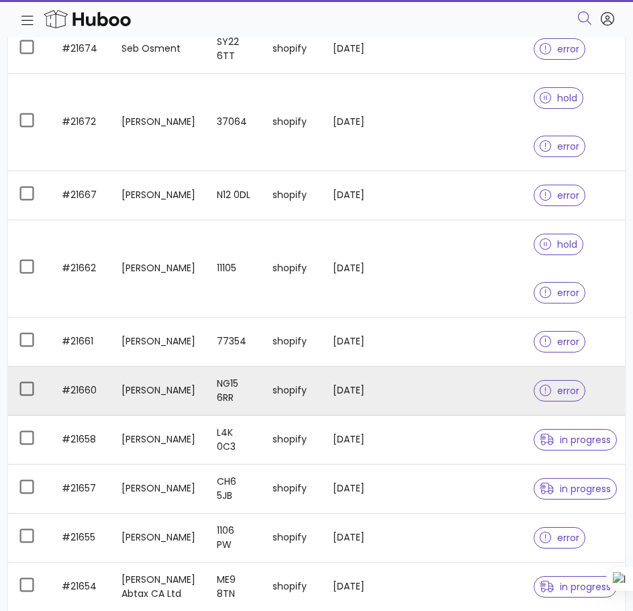
click at [577, 395] on span "error" at bounding box center [560, 390] width 40 height 9
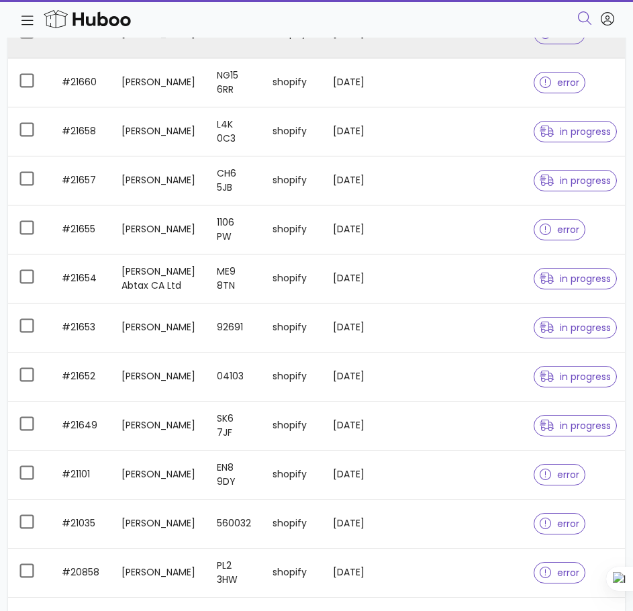
scroll to position [1689, 0]
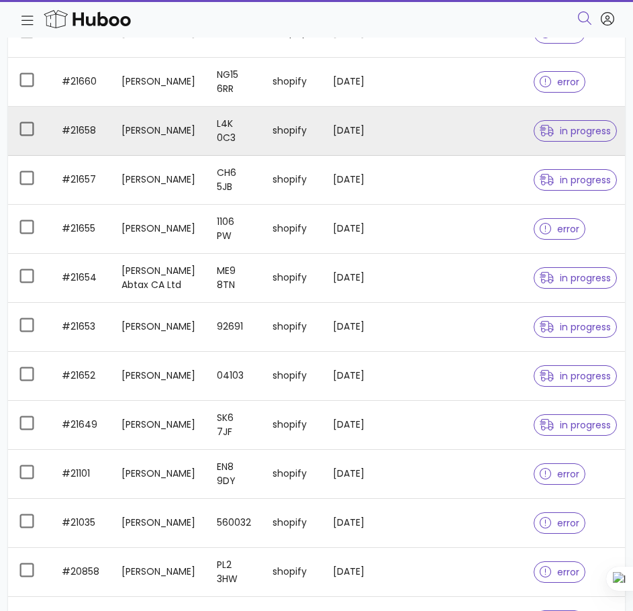
click at [556, 136] on div at bounding box center [550, 130] width 20 height 13
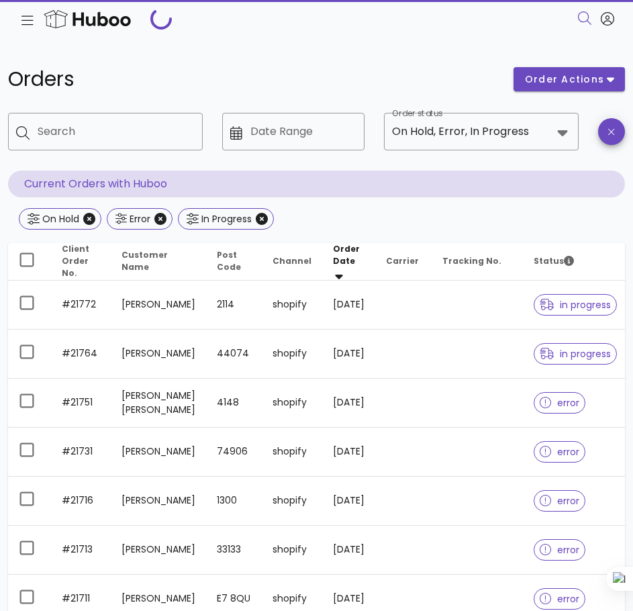
scroll to position [1689, 0]
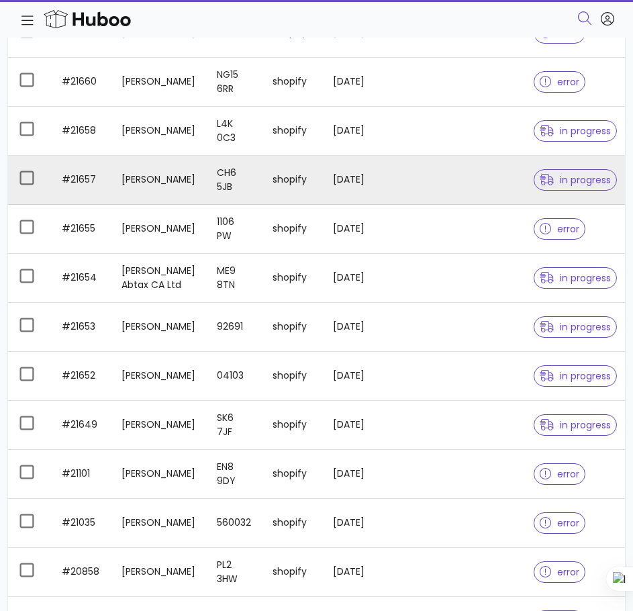
click at [558, 198] on div "in progress" at bounding box center [575, 180] width 83 height 48
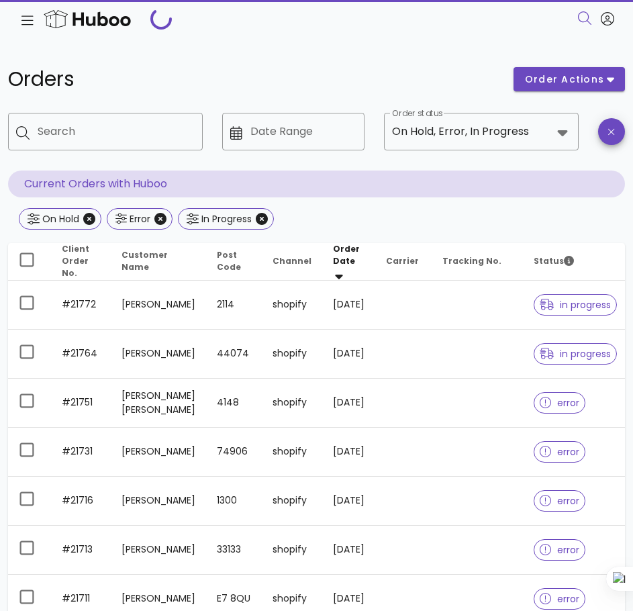
scroll to position [1689, 0]
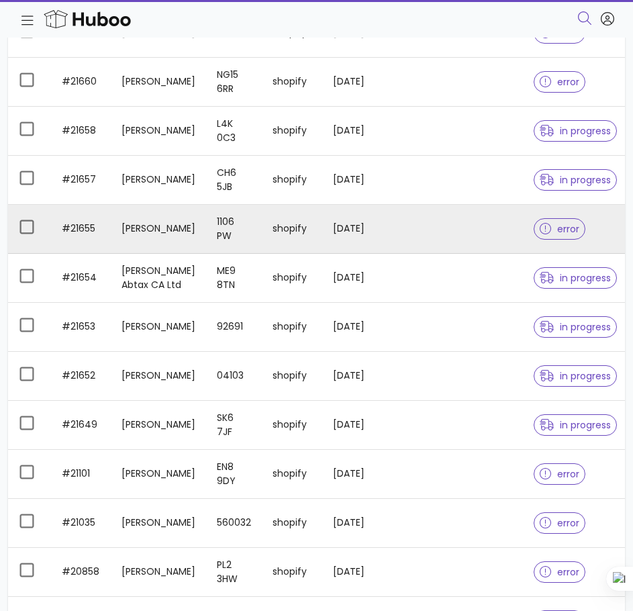
click at [546, 235] on icon at bounding box center [546, 229] width 12 height 12
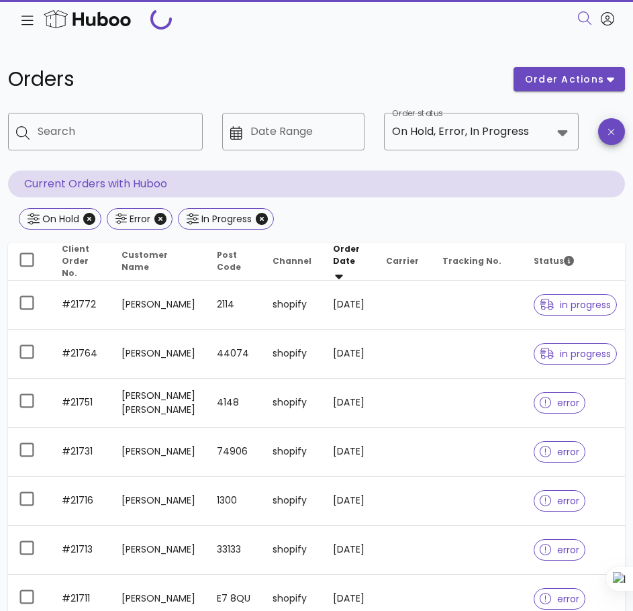
scroll to position [1689, 0]
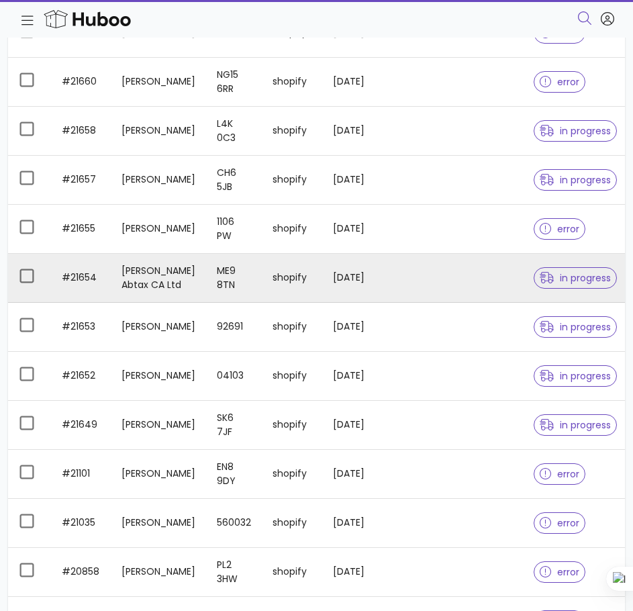
click at [558, 285] on div at bounding box center [550, 277] width 20 height 13
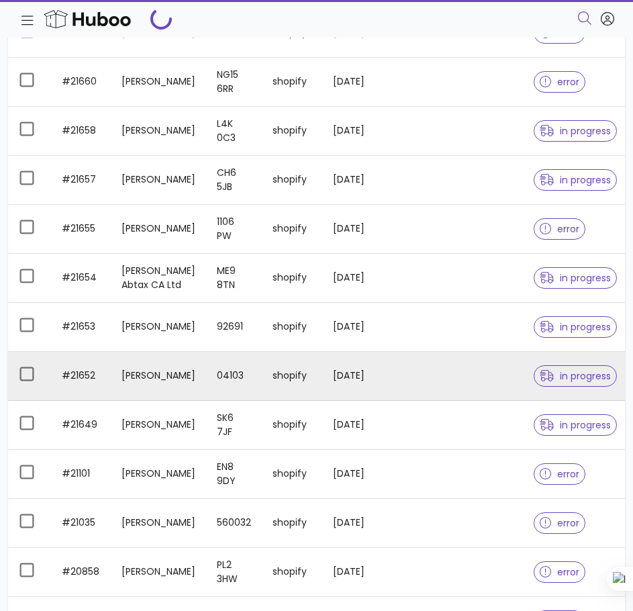
scroll to position [1829, 0]
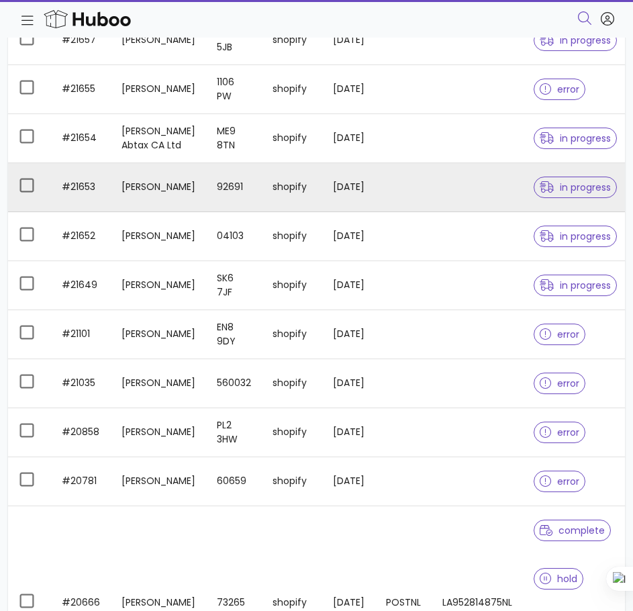
click at [545, 193] on icon at bounding box center [547, 187] width 15 height 12
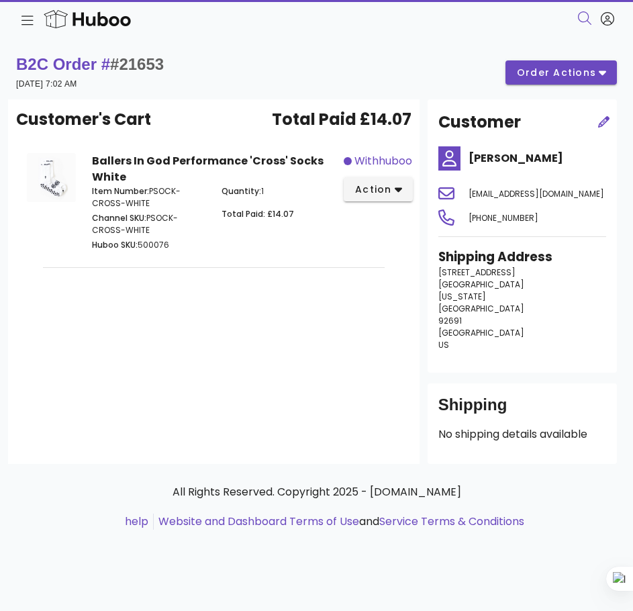
click at [95, 248] on span "Huboo SKU:" at bounding box center [115, 244] width 46 height 11
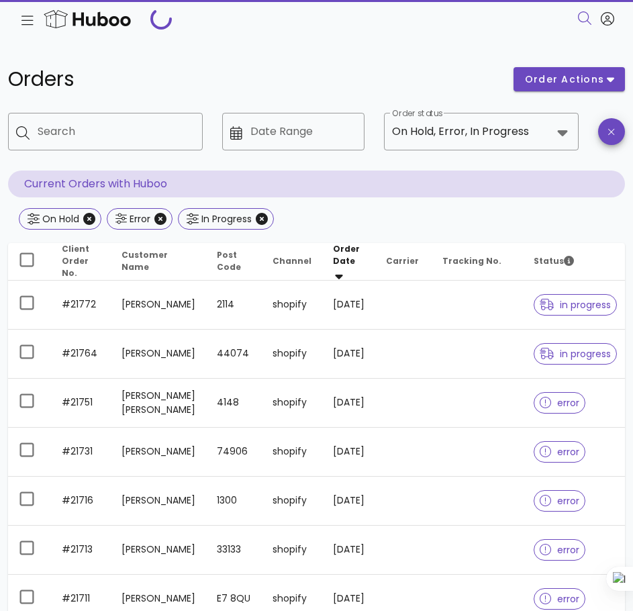
scroll to position [1829, 0]
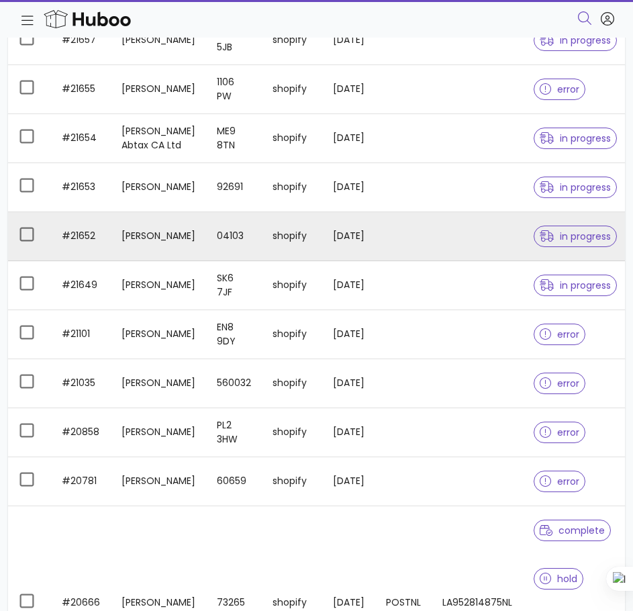
click at [560, 241] on span "in progress" at bounding box center [575, 236] width 71 height 9
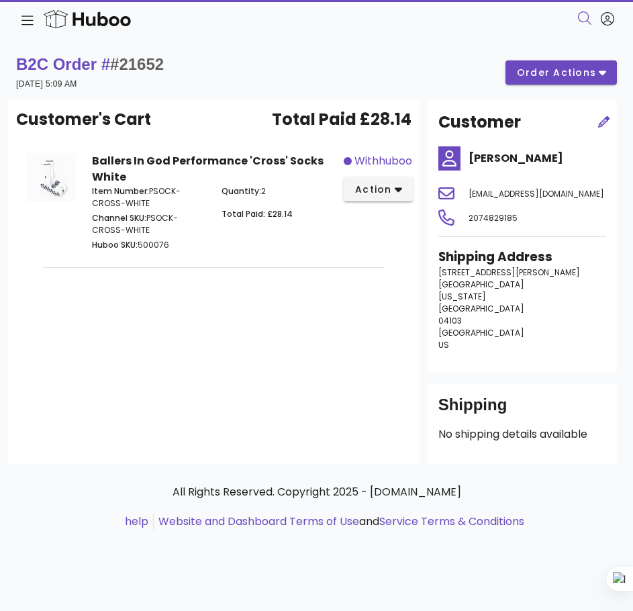
click at [9, 431] on div "Customer's Cart Total Paid £28.14 Ballers In God Performance 'Cross' Socks Whit…" at bounding box center [213, 281] width 411 height 364
click at [34, 21] on img at bounding box center [87, 18] width 107 height 23
click at [21, 20] on icon at bounding box center [27, 20] width 12 height 13
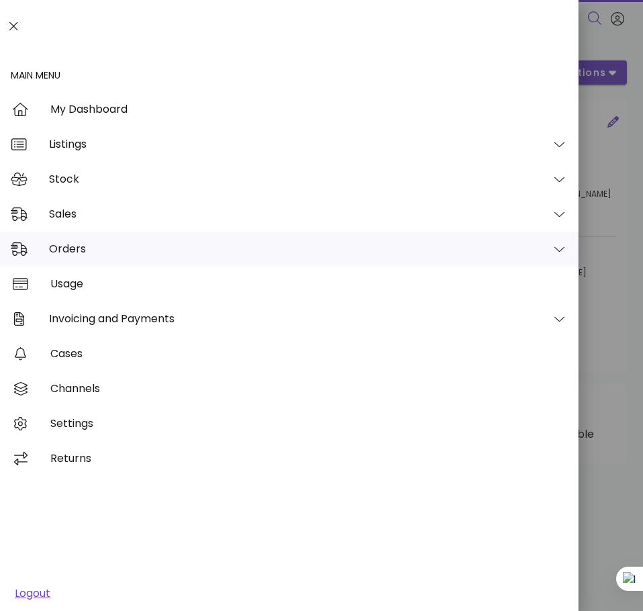
click at [558, 251] on icon at bounding box center [559, 249] width 10 height 5
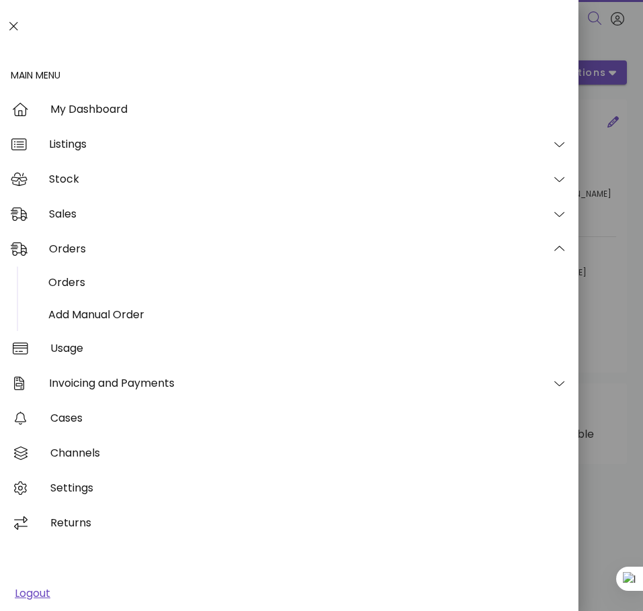
click at [620, 233] on div at bounding box center [321, 305] width 643 height 611
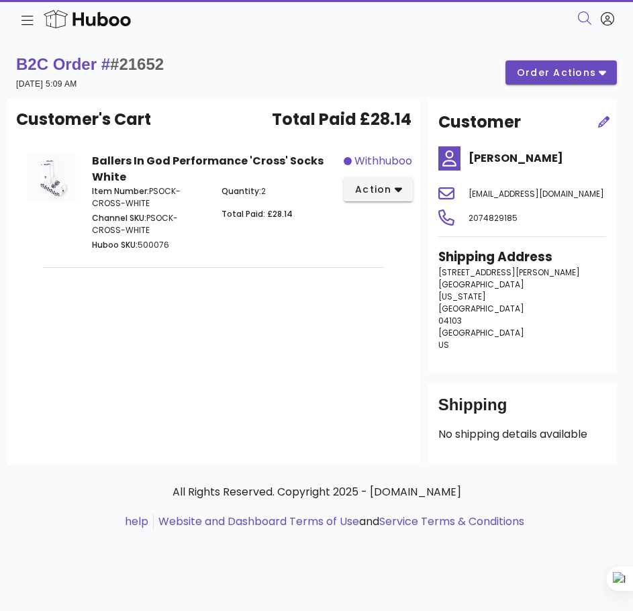
click at [24, 21] on icon at bounding box center [27, 20] width 12 height 13
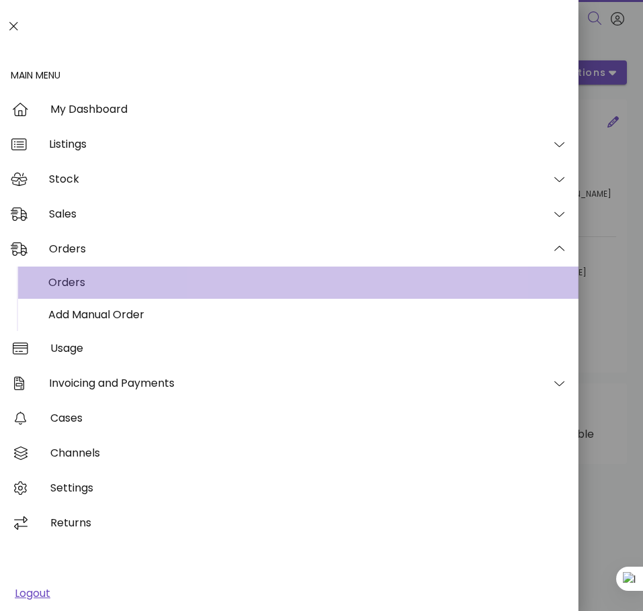
click at [56, 273] on div "Orders" at bounding box center [308, 282] width 520 height 29
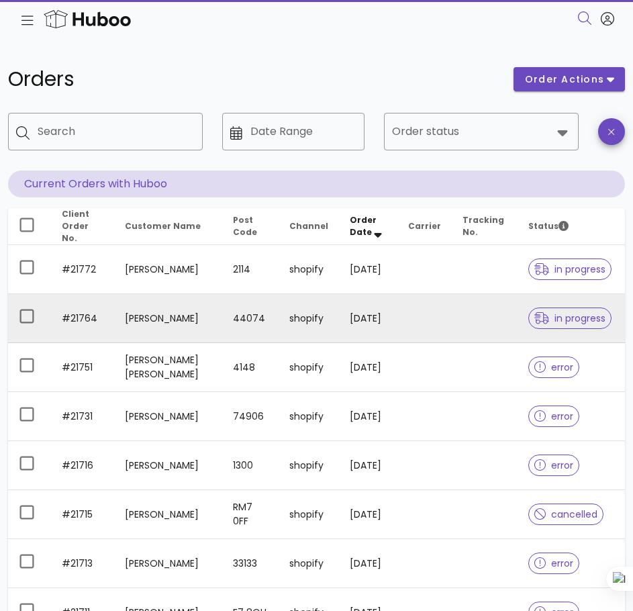
scroll to position [315, 0]
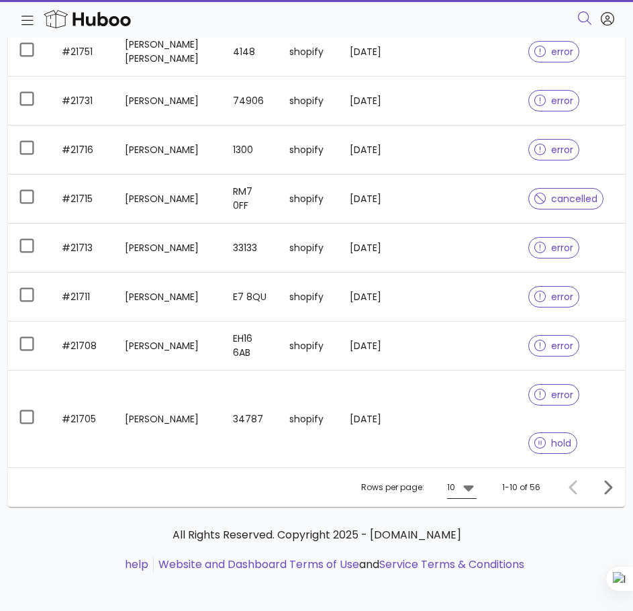
click at [463, 484] on icon at bounding box center [468, 487] width 16 height 16
click at [461, 556] on div "50" at bounding box center [466, 557] width 13 height 13
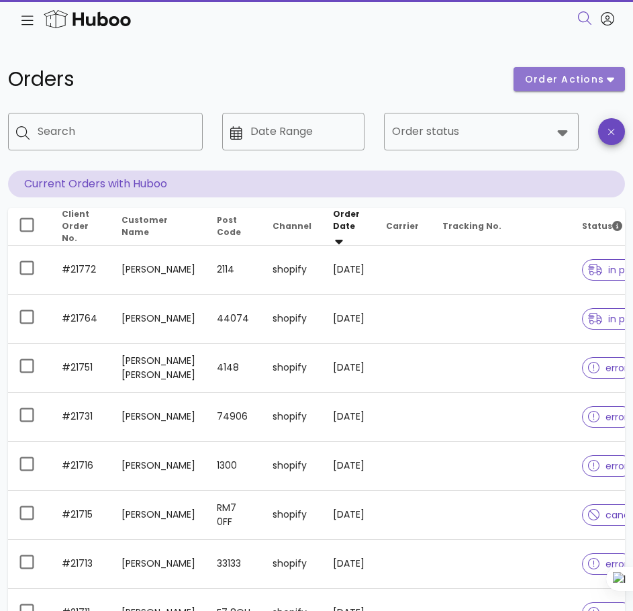
click at [572, 78] on span "order actions" at bounding box center [564, 79] width 81 height 14
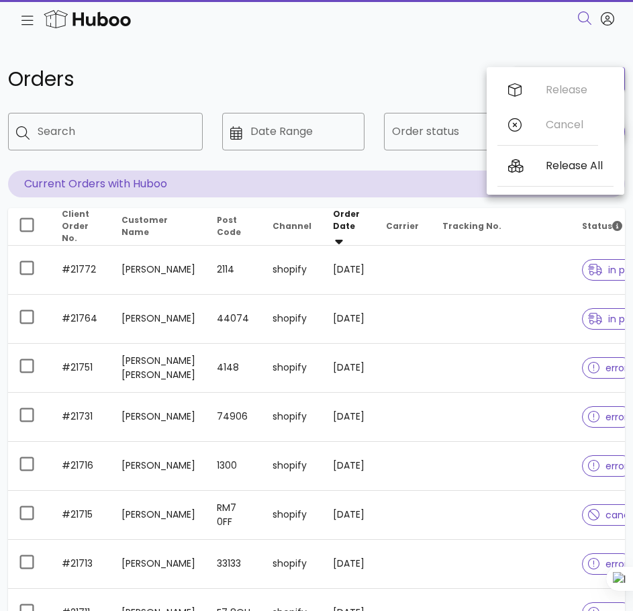
click at [407, 69] on h1 "Orders" at bounding box center [252, 79] width 489 height 24
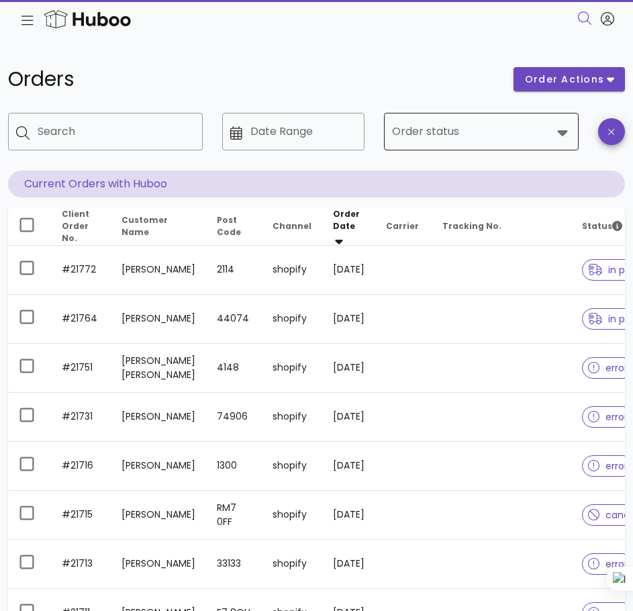
click at [430, 136] on input "Order status" at bounding box center [472, 131] width 160 height 21
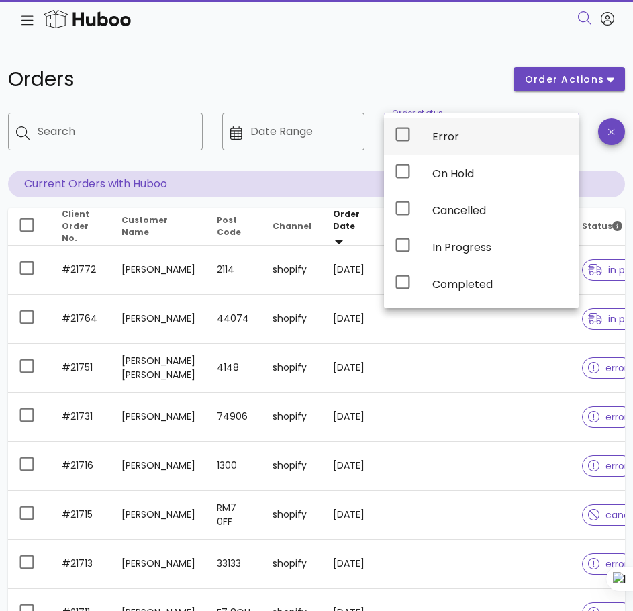
click at [407, 134] on icon at bounding box center [403, 134] width 16 height 16
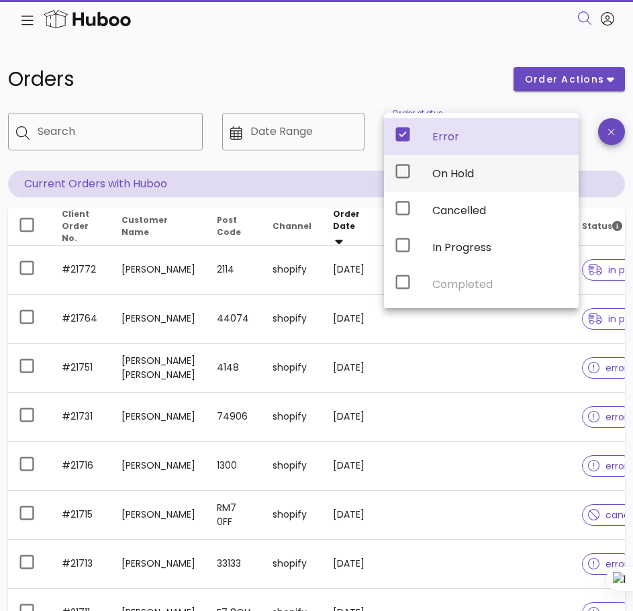
click at [401, 172] on icon at bounding box center [403, 171] width 16 height 16
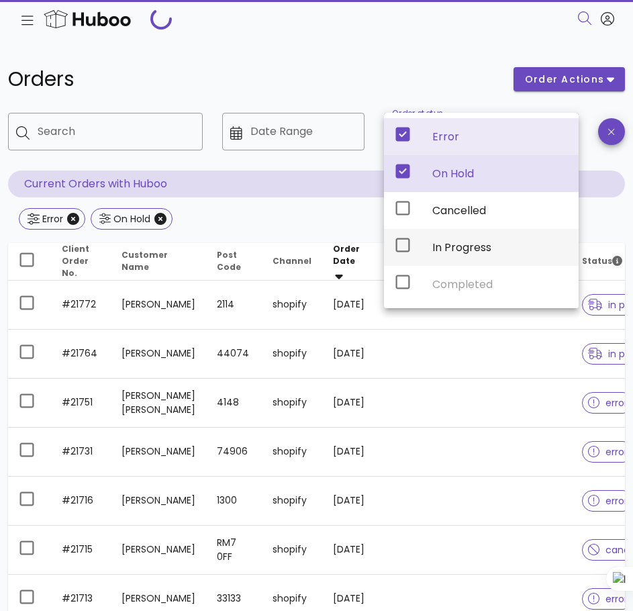
click at [399, 253] on div at bounding box center [403, 247] width 16 height 21
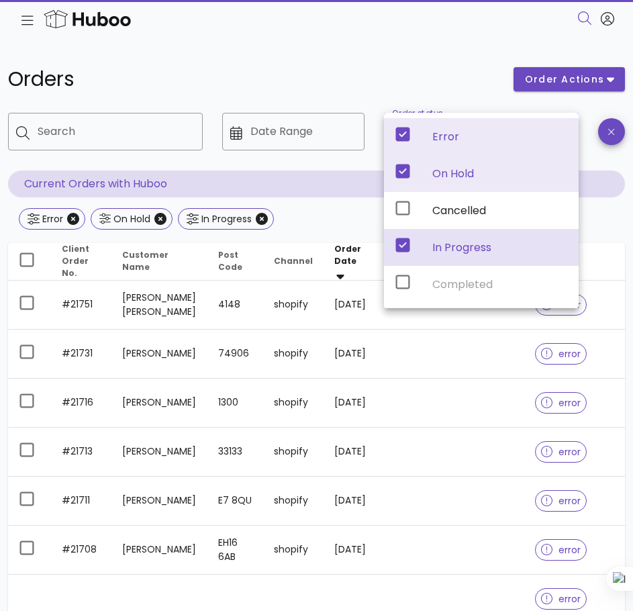
click at [310, 212] on div "Error On Hold In Progress" at bounding box center [316, 220] width 617 height 24
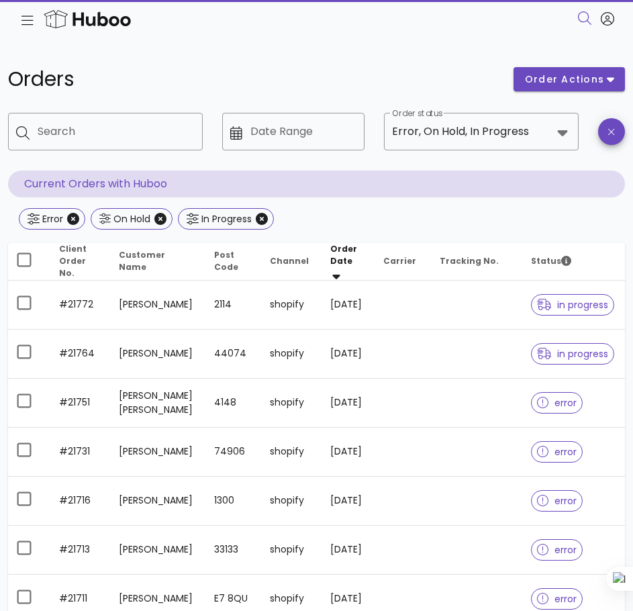
click at [214, 261] on span "Post Code" at bounding box center [226, 260] width 24 height 23
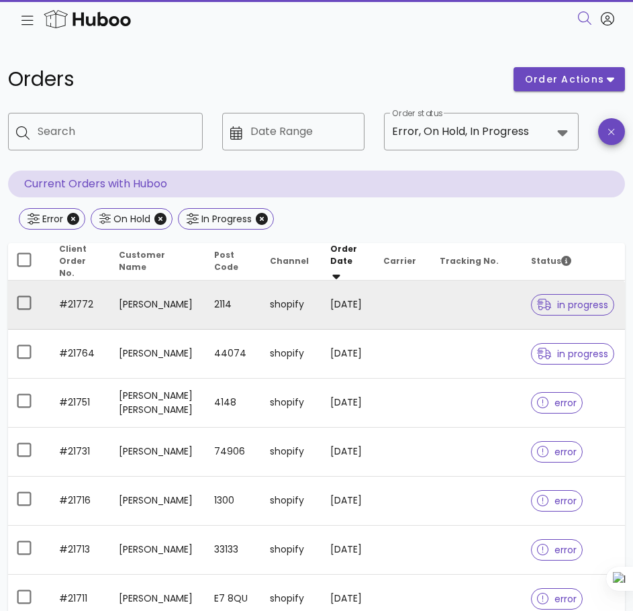
click at [564, 304] on span "in progress" at bounding box center [572, 304] width 71 height 9
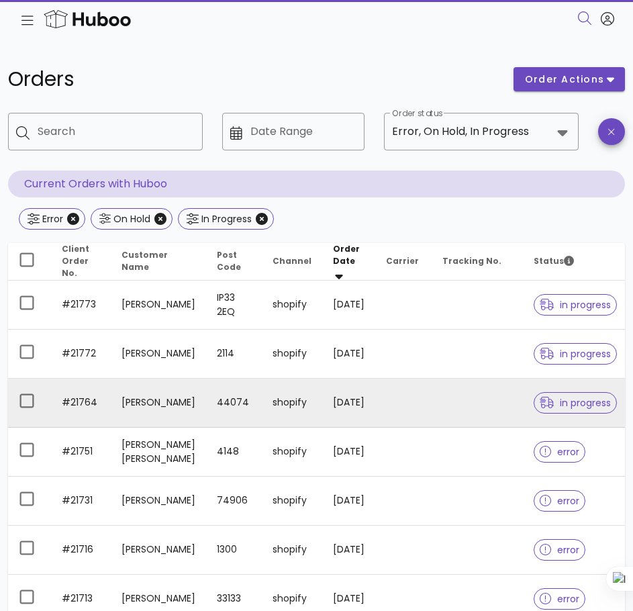
click at [569, 358] on span "in progress" at bounding box center [575, 353] width 71 height 9
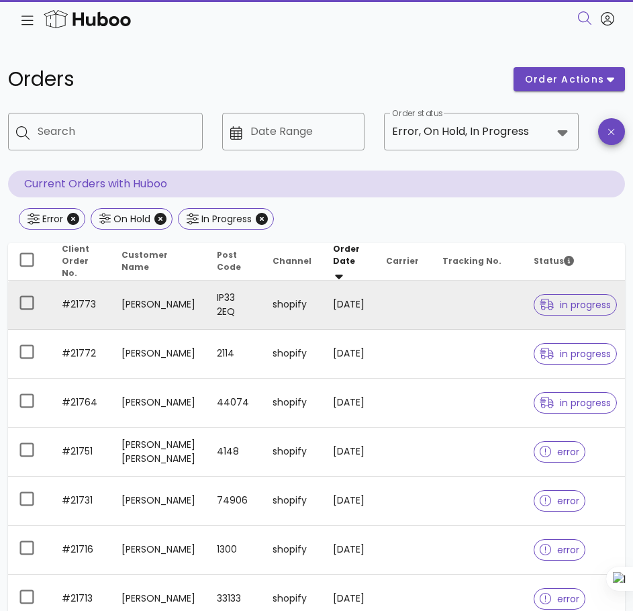
click at [553, 309] on icon at bounding box center [547, 305] width 15 height 12
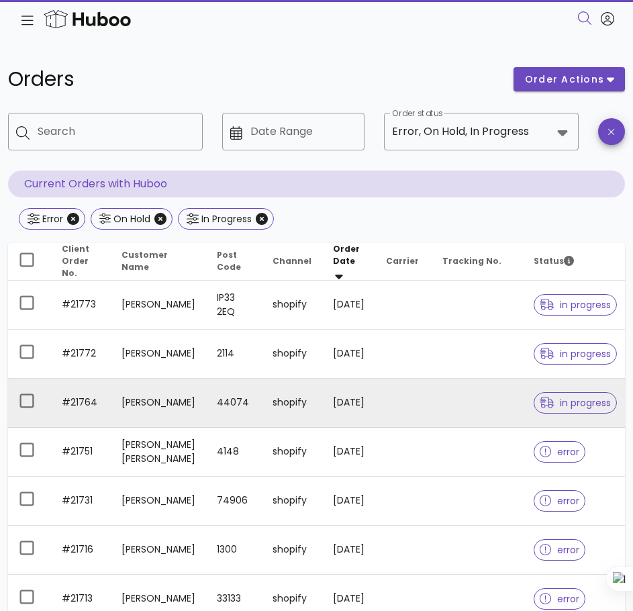
click at [584, 406] on span "in progress" at bounding box center [575, 402] width 71 height 9
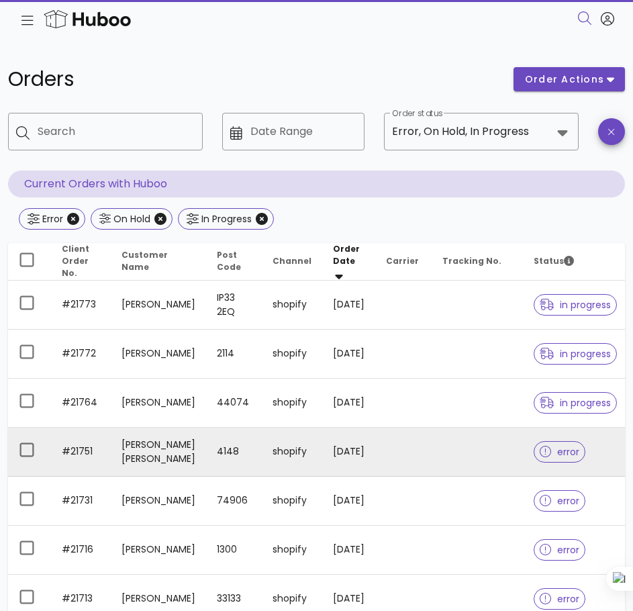
click at [562, 453] on span "error" at bounding box center [560, 451] width 40 height 9
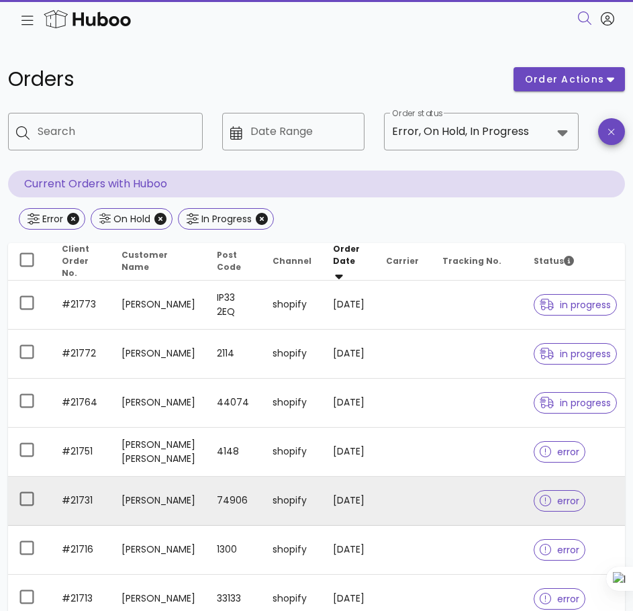
click at [555, 507] on div at bounding box center [548, 500] width 17 height 13
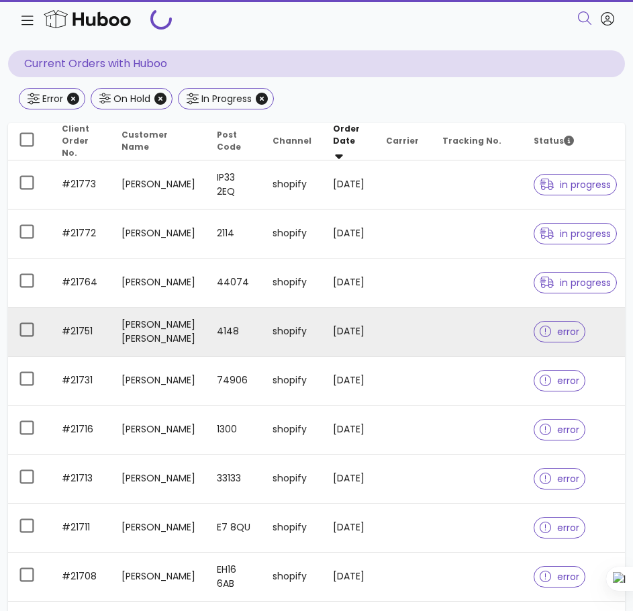
scroll to position [163, 0]
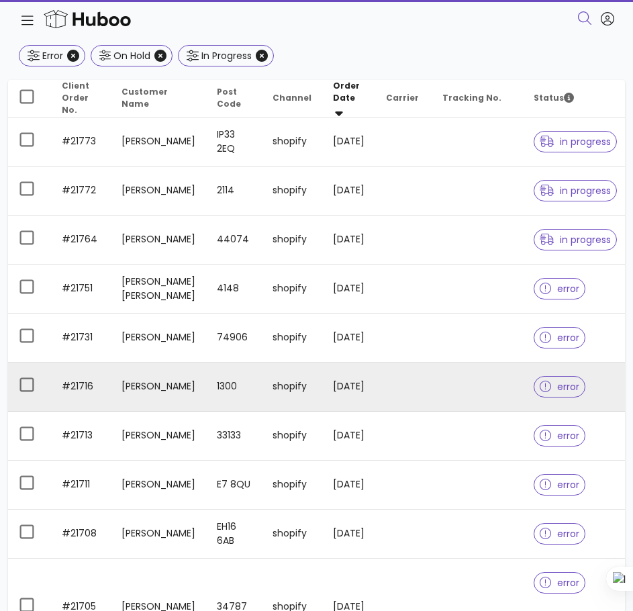
click at [554, 393] on div at bounding box center [548, 386] width 17 height 13
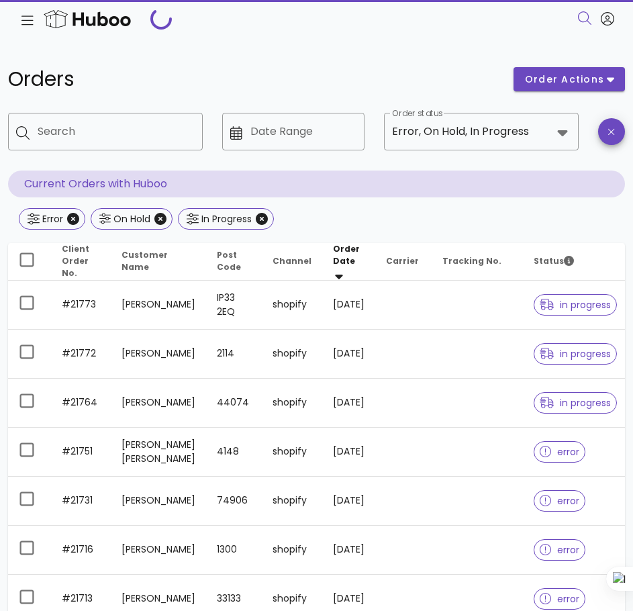
scroll to position [163, 0]
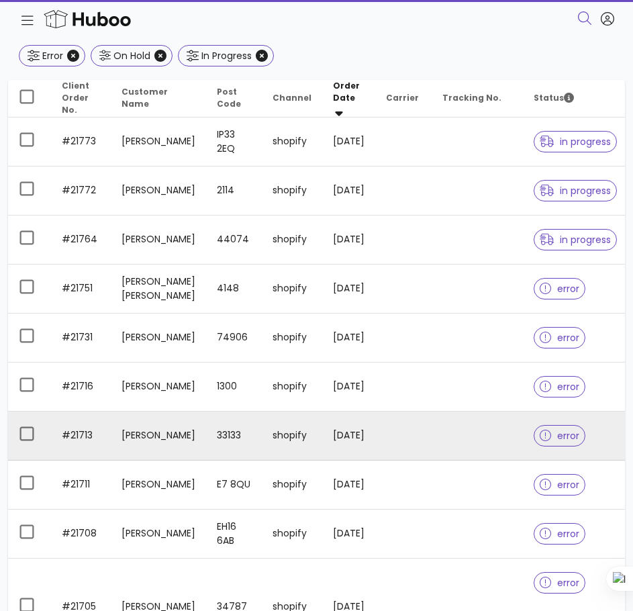
click at [567, 440] on span "error" at bounding box center [560, 435] width 40 height 9
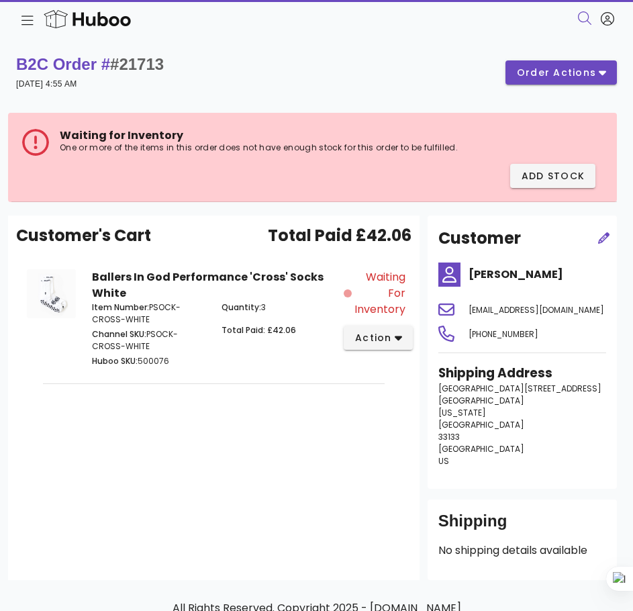
click at [158, 407] on div "Customer's Cart Total Paid £42.06 Ballers In God Performance 'Cross' Socks Whit…" at bounding box center [213, 397] width 411 height 364
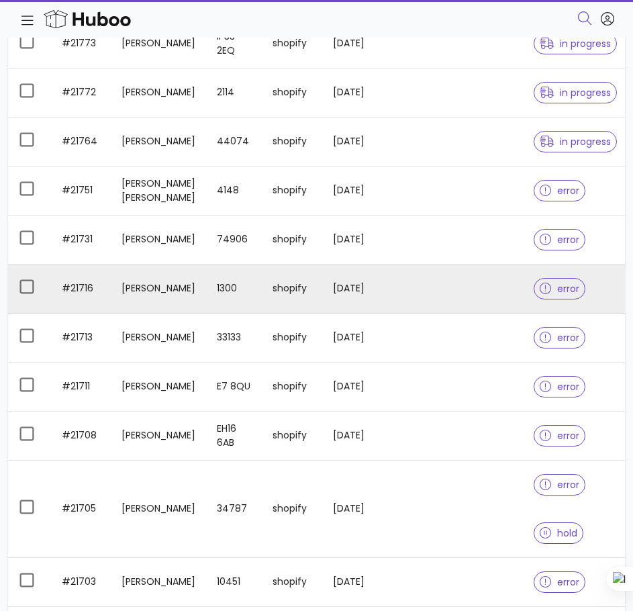
scroll to position [274, 0]
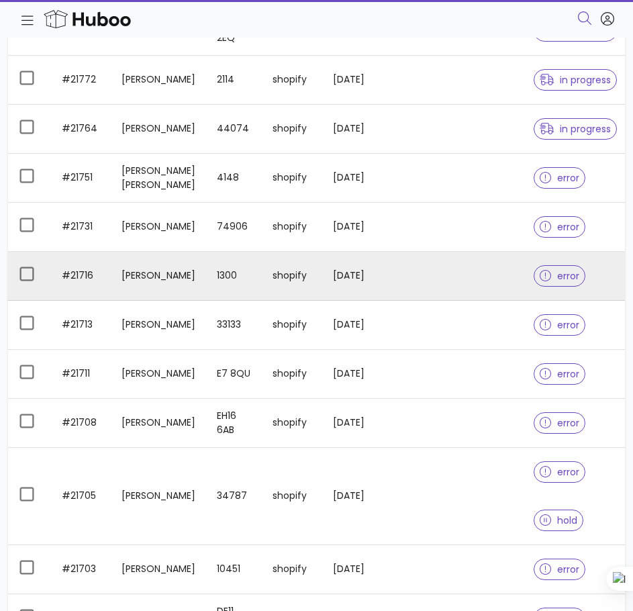
click at [558, 281] on span "error" at bounding box center [560, 275] width 40 height 9
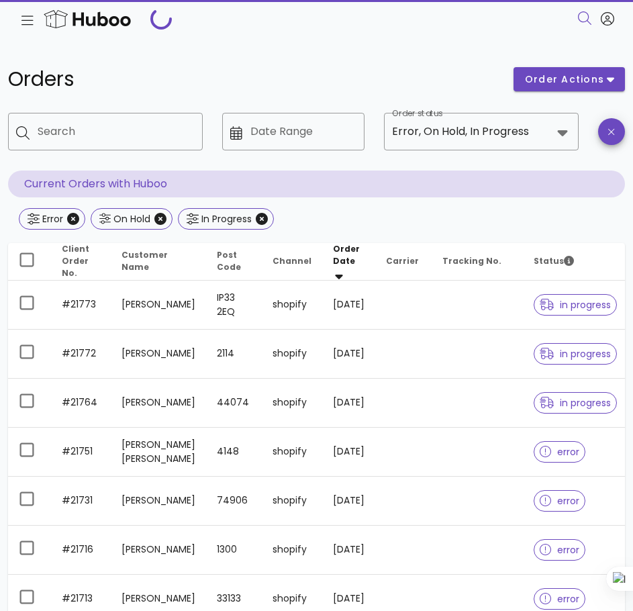
scroll to position [274, 0]
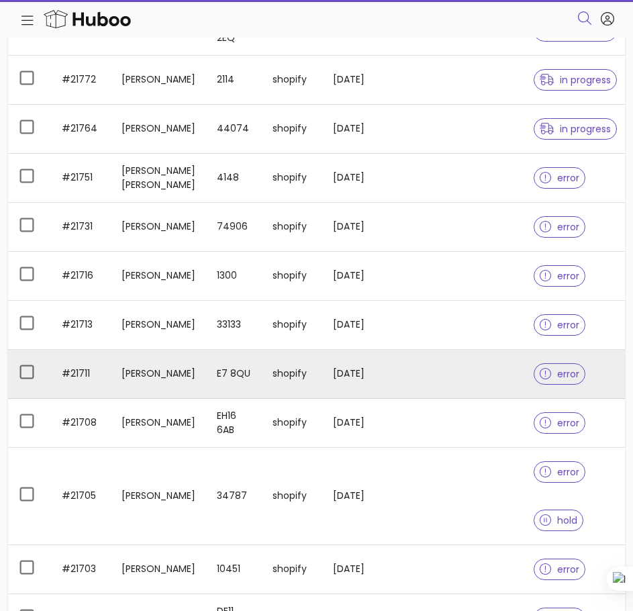
click at [552, 381] on div at bounding box center [548, 373] width 17 height 13
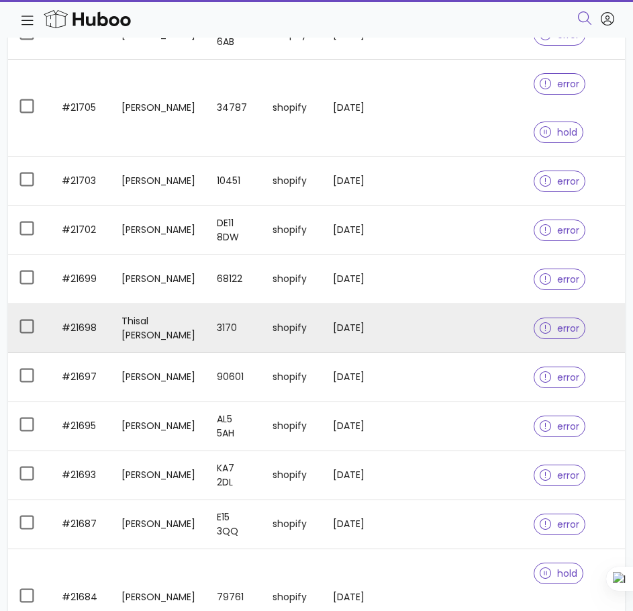
scroll to position [662, 0]
click at [571, 332] on span "error" at bounding box center [560, 327] width 40 height 9
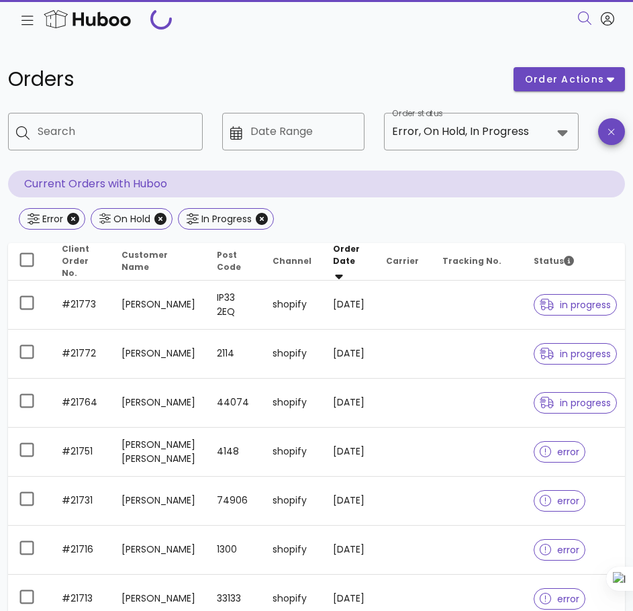
scroll to position [662, 0]
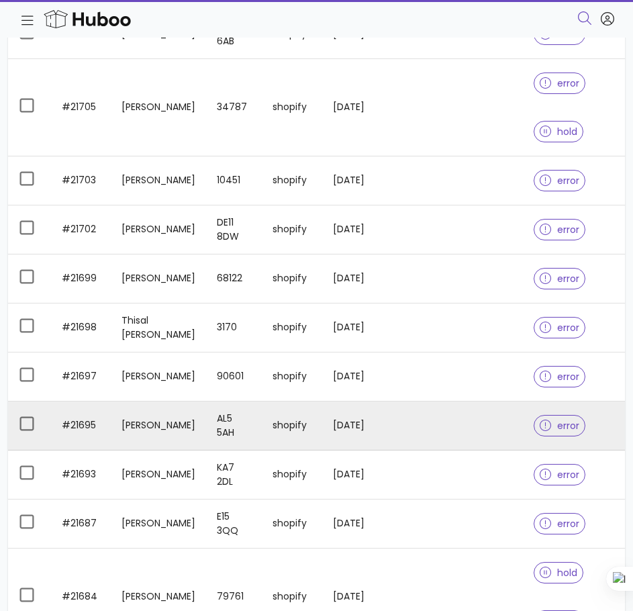
click at [573, 430] on span "error" at bounding box center [560, 425] width 40 height 9
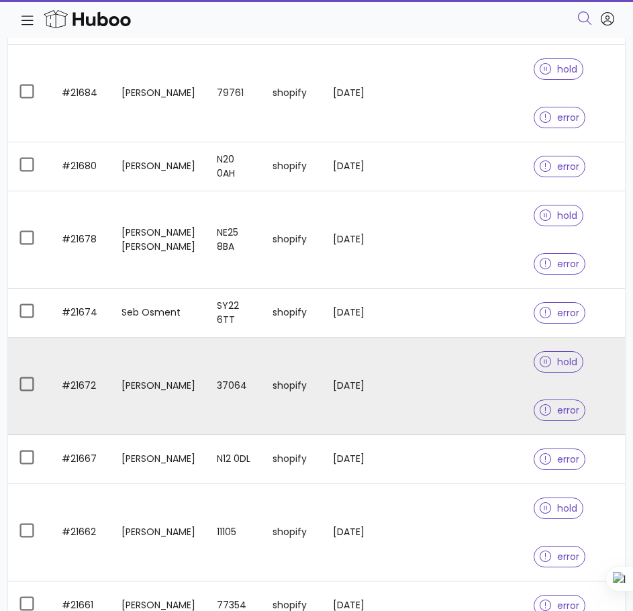
scroll to position [1171, 0]
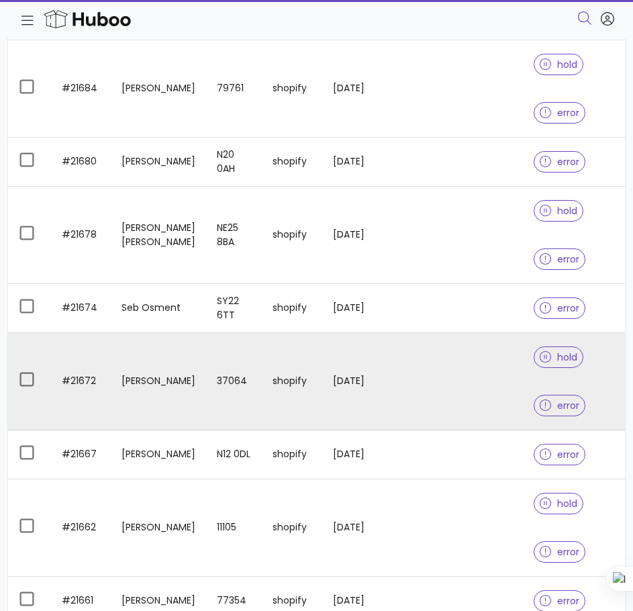
click at [556, 362] on span "hold" at bounding box center [559, 356] width 38 height 9
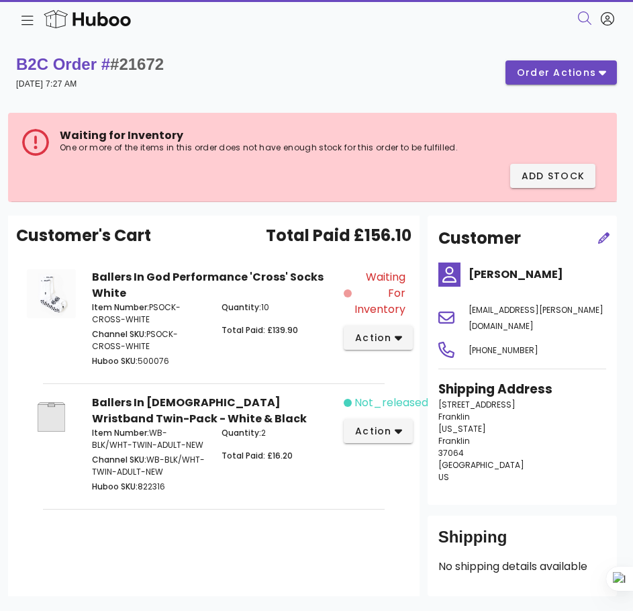
click at [91, 217] on div "Customer's Cart Total Paid £156.10 Ballers In God Performance 'Cross' Socks Whi…" at bounding box center [213, 405] width 411 height 381
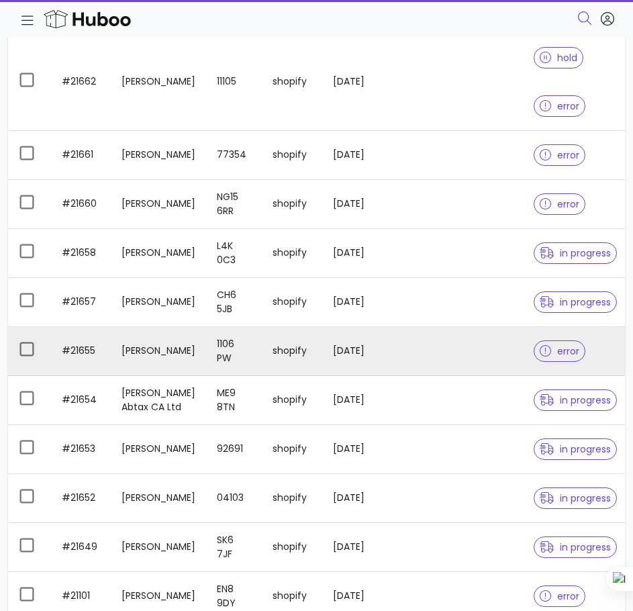
scroll to position [1681, 0]
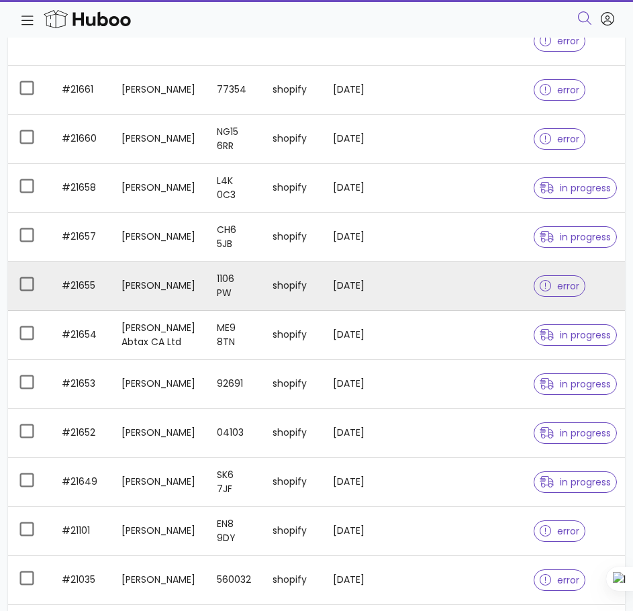
click at [569, 291] on span "error" at bounding box center [560, 285] width 40 height 9
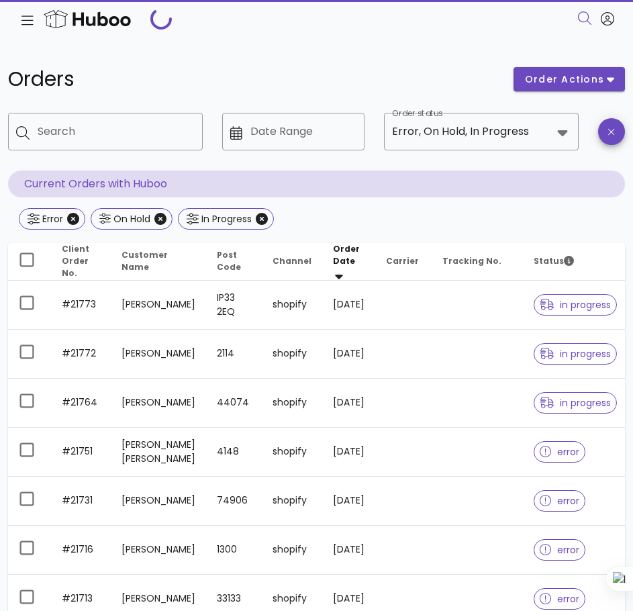
scroll to position [1681, 0]
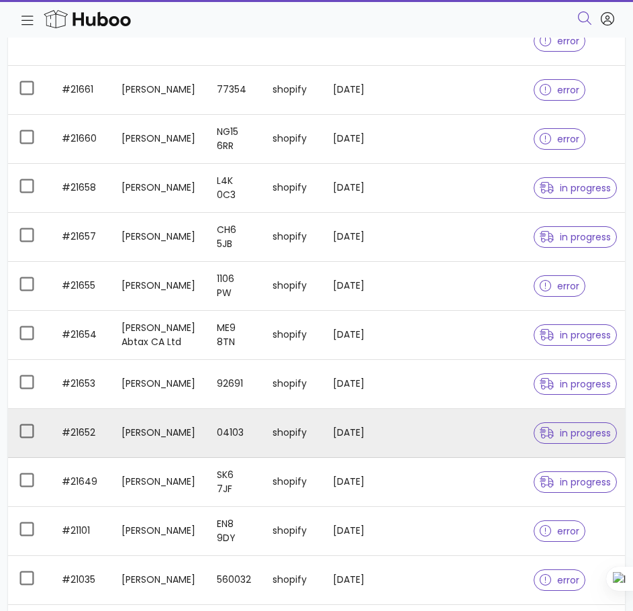
click at [577, 438] on span "in progress" at bounding box center [575, 432] width 71 height 9
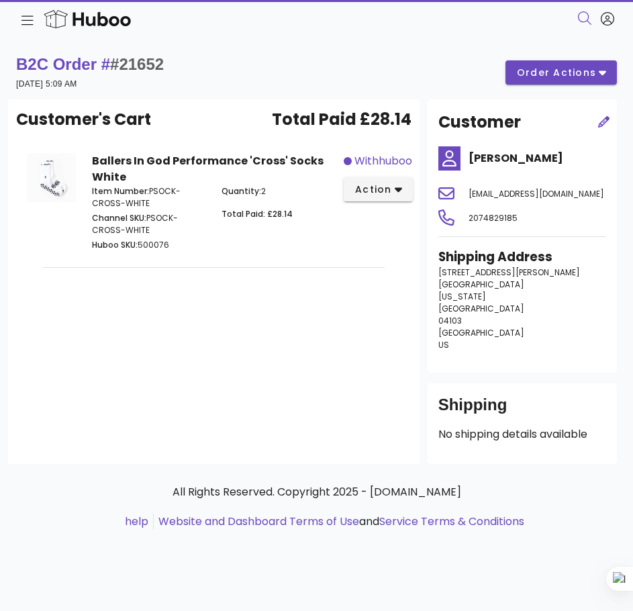
drag, startPoint x: 51, startPoint y: 320, endPoint x: 26, endPoint y: 38, distance: 283.1
click at [51, 320] on div "Customer's Cart Total Paid £28.14 Ballers In God Performance 'Cross' Socks Whit…" at bounding box center [213, 281] width 411 height 364
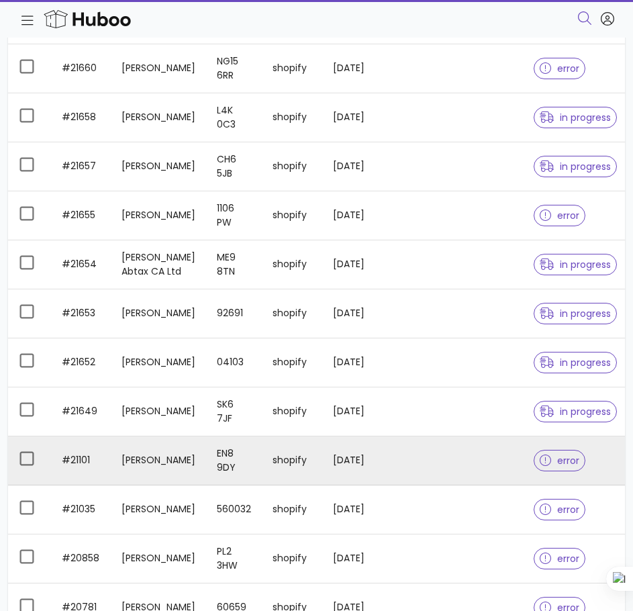
scroll to position [1752, 0]
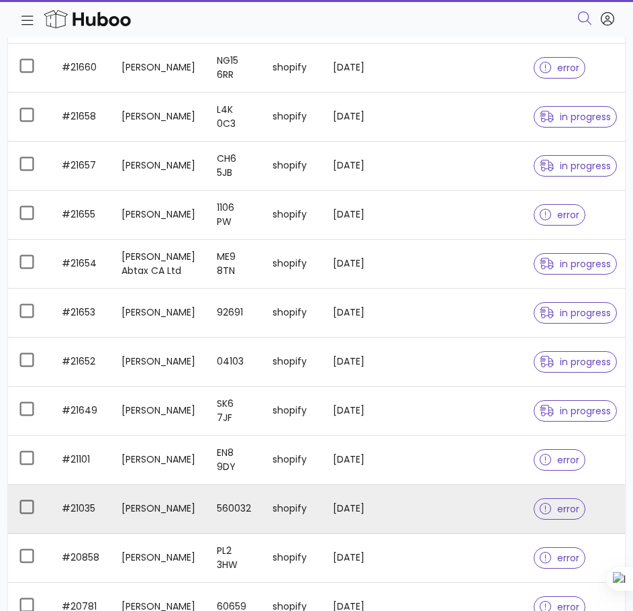
click at [567, 513] on span "error" at bounding box center [560, 508] width 40 height 9
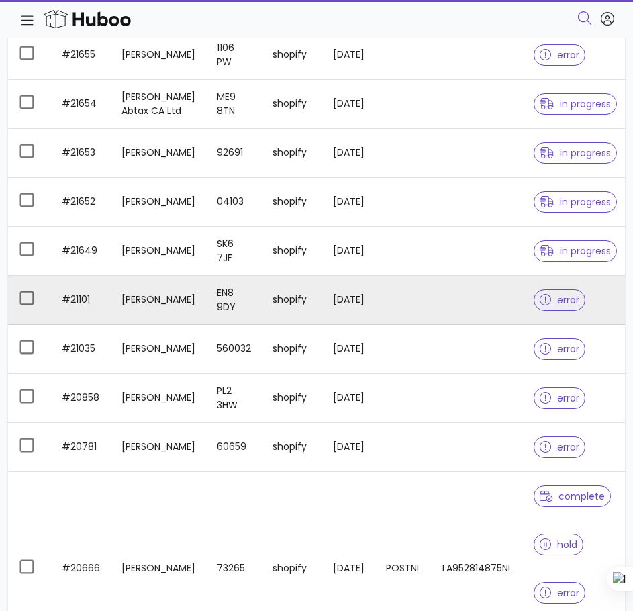
scroll to position [1913, 0]
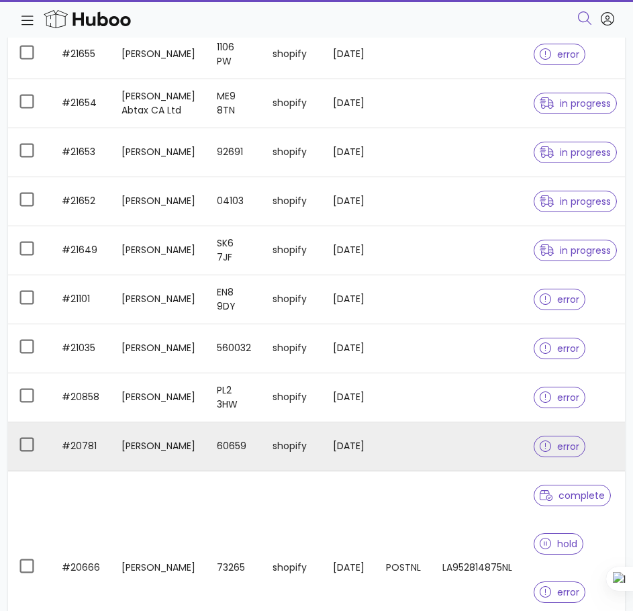
click at [549, 452] on icon at bounding box center [546, 446] width 12 height 12
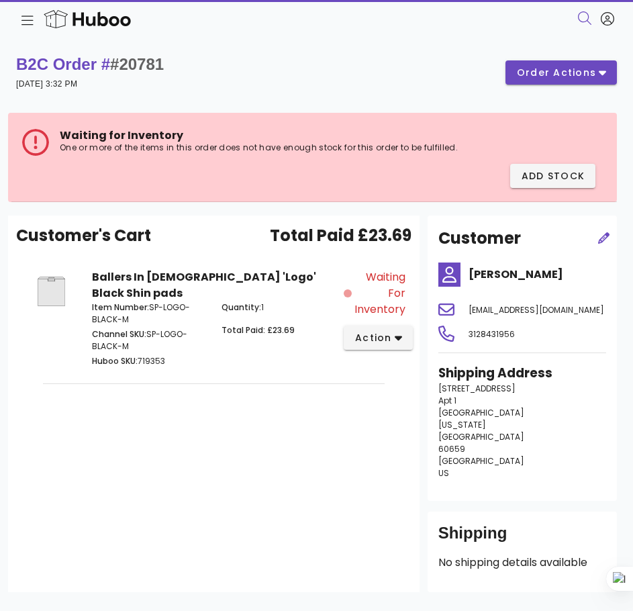
click at [79, 387] on div "Customer's Cart Total Paid £23.69 Ballers In [DEMOGRAPHIC_DATA] 'Logo' Black Sh…" at bounding box center [213, 403] width 411 height 377
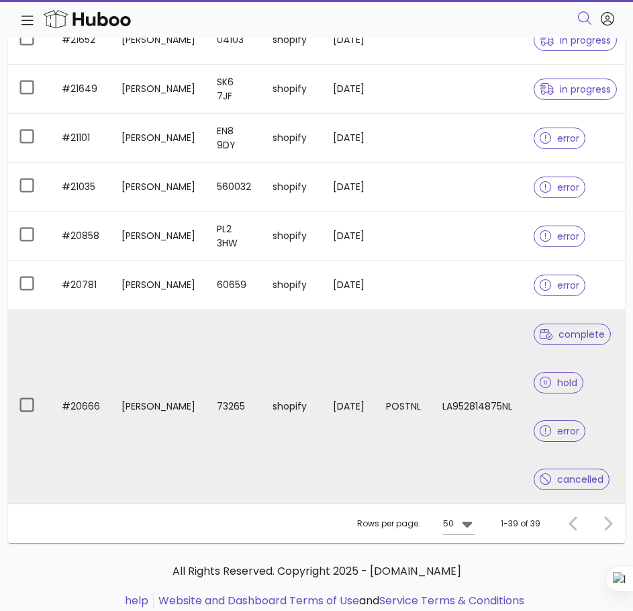
scroll to position [2140, 0]
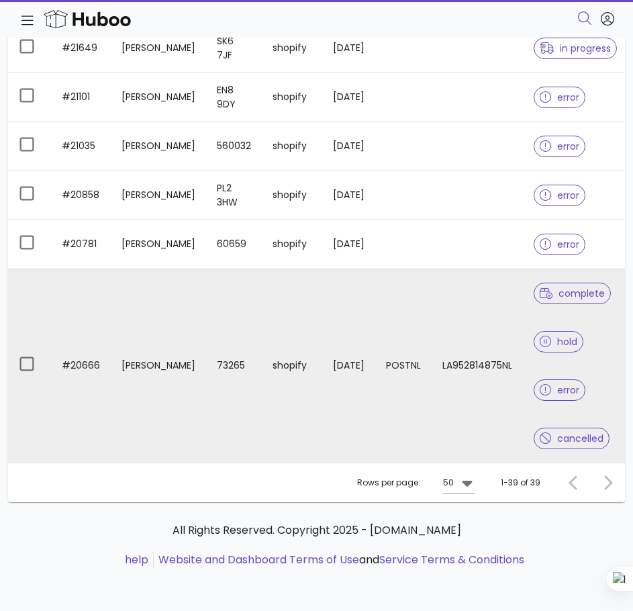
click at [562, 337] on span "hold" at bounding box center [559, 341] width 38 height 9
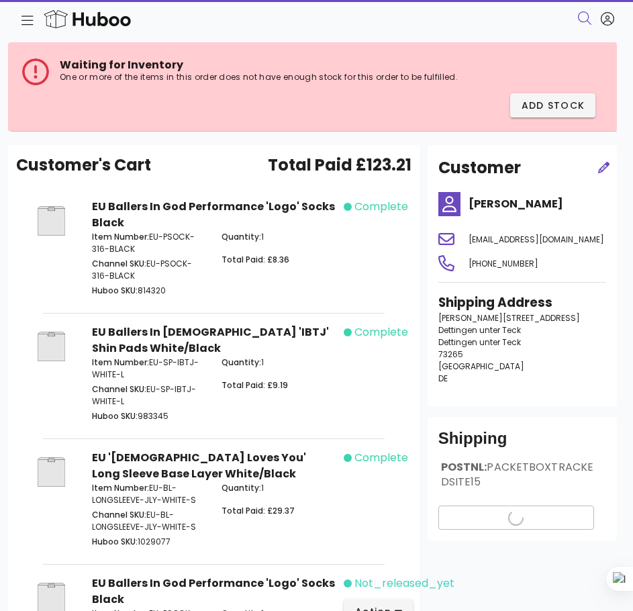
scroll to position [71, 0]
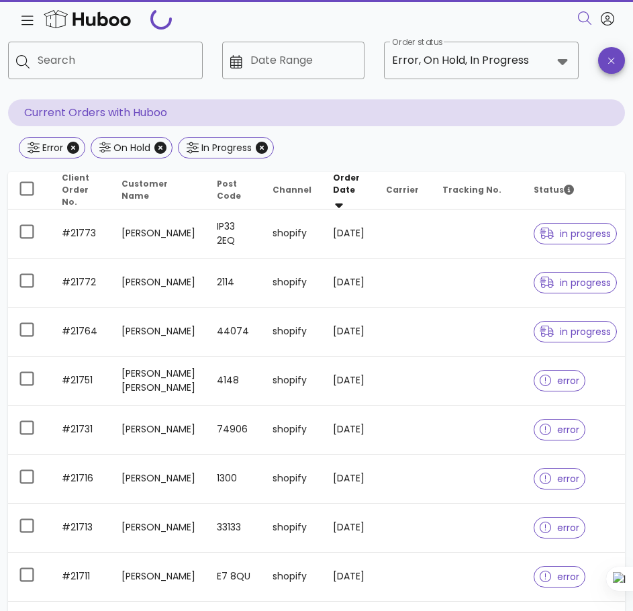
scroll to position [2140, 0]
